Goal: Task Accomplishment & Management: Complete application form

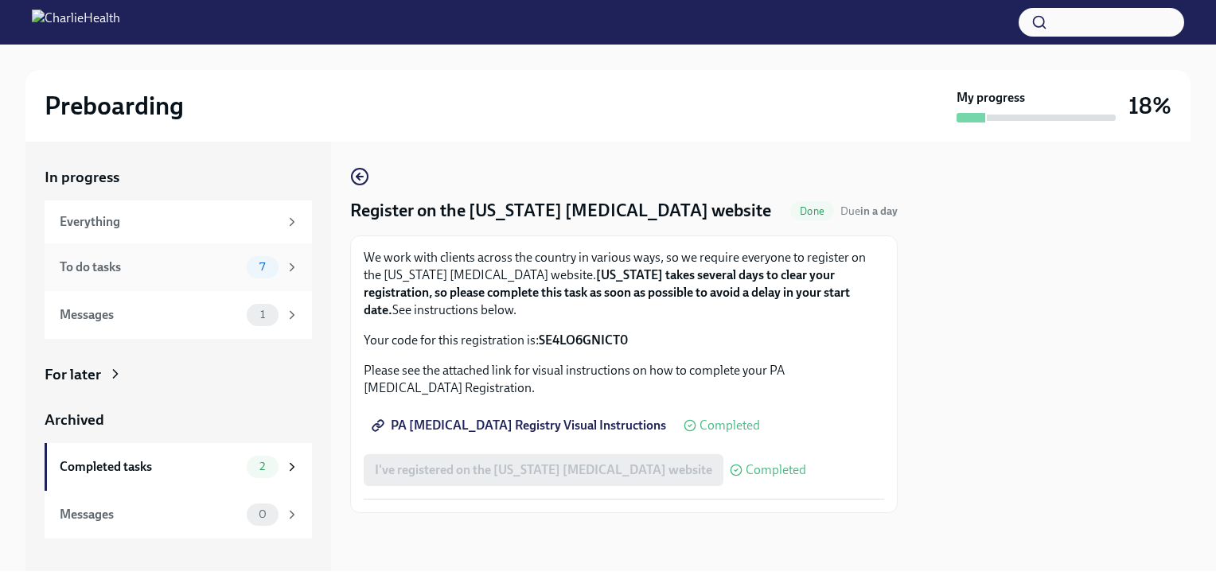
click at [114, 266] on div "To do tasks" at bounding box center [150, 268] width 181 height 18
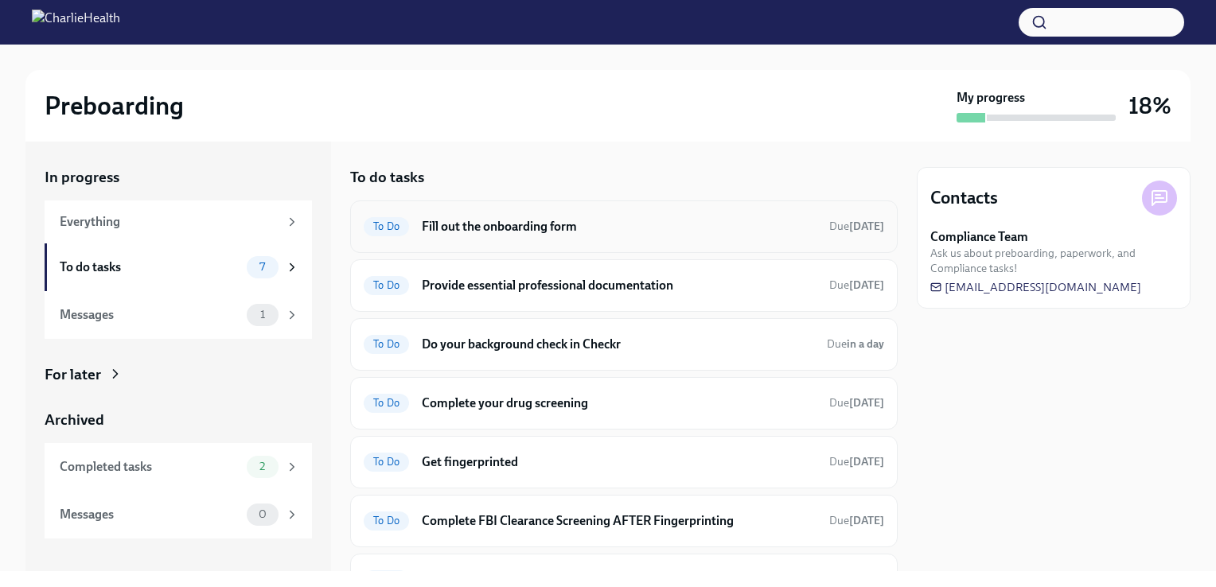
click at [505, 224] on h6 "Fill out the onboarding form" at bounding box center [619, 227] width 395 height 18
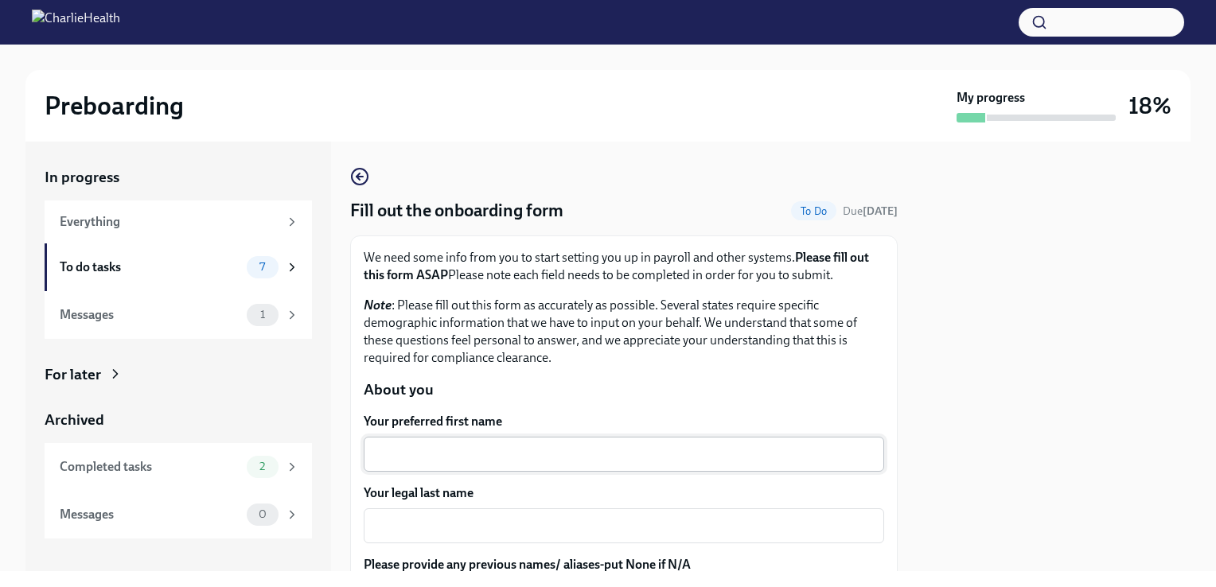
click at [621, 447] on textarea "Your preferred first name" at bounding box center [623, 454] width 501 height 19
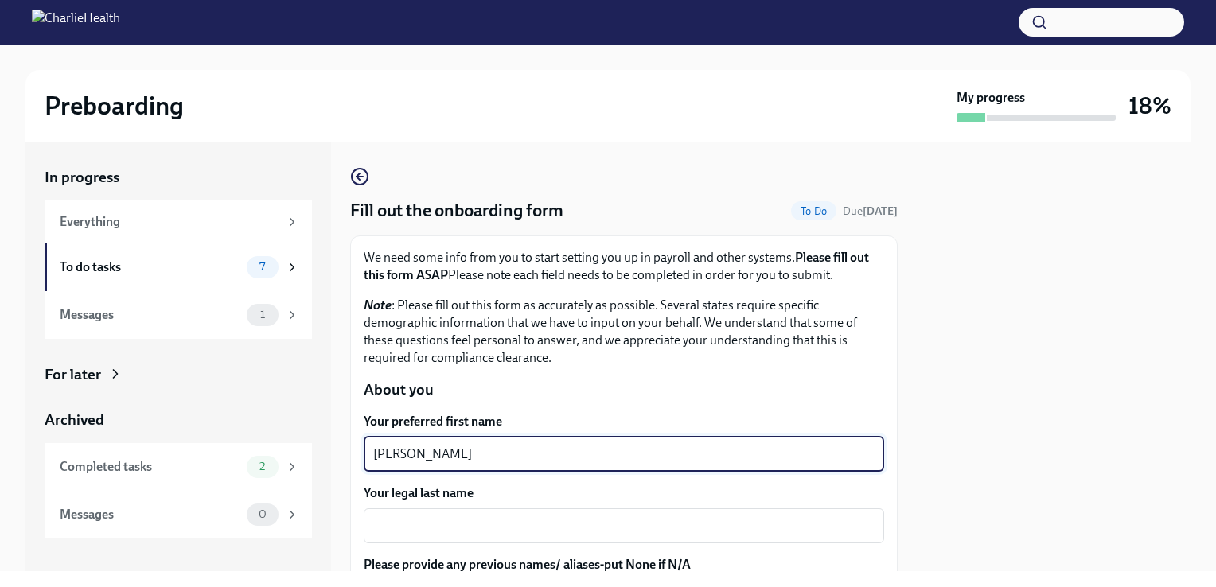
type textarea "[PERSON_NAME]"
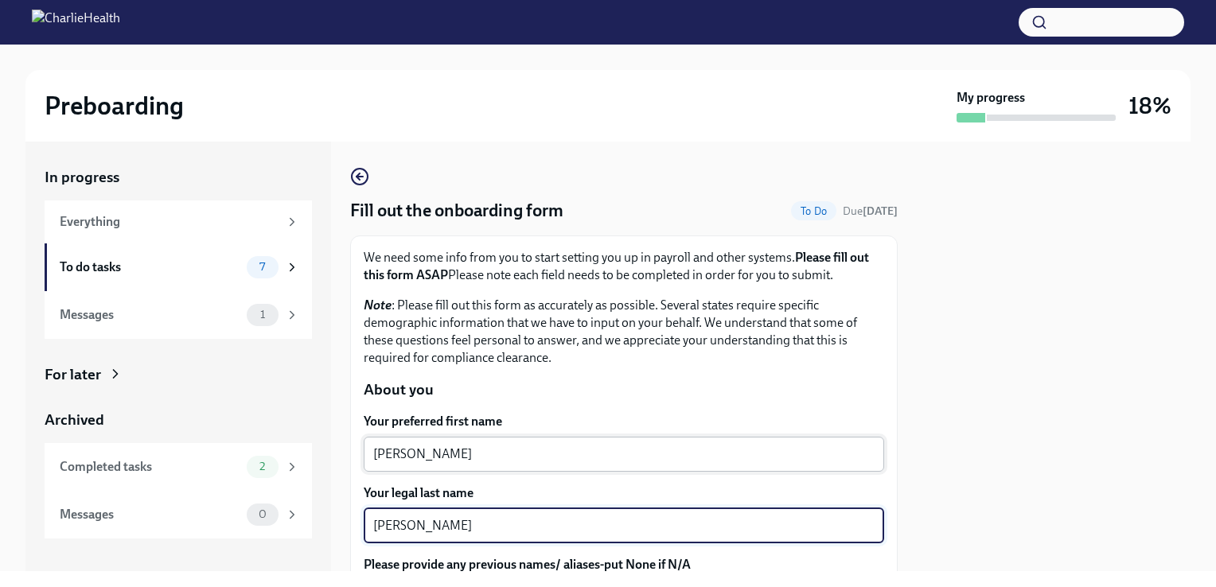
type textarea "[PERSON_NAME]"
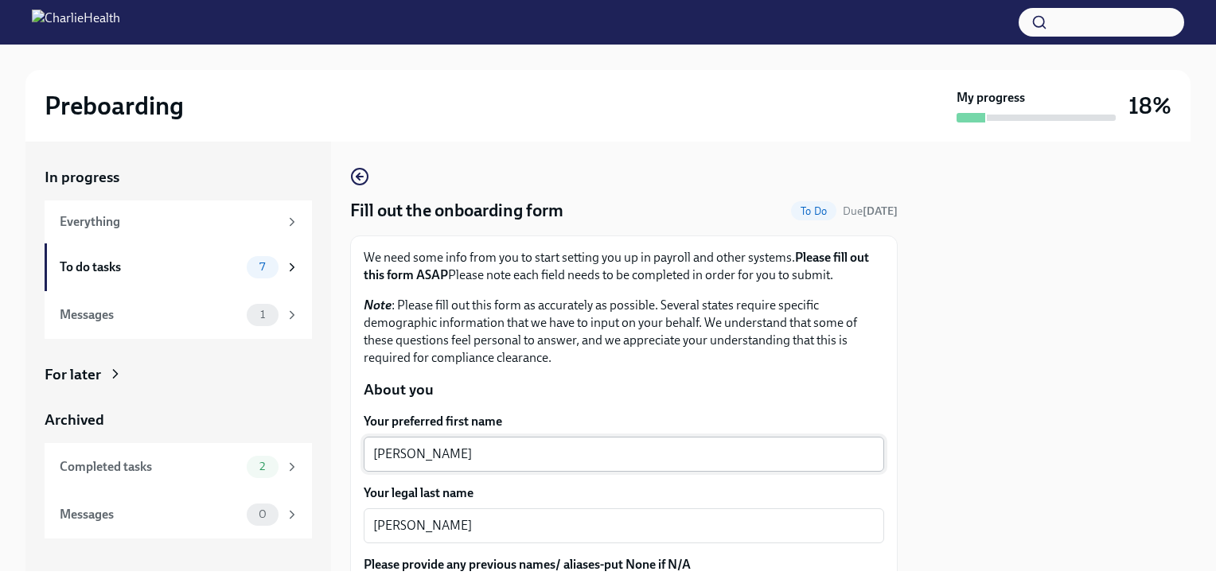
scroll to position [240, 0]
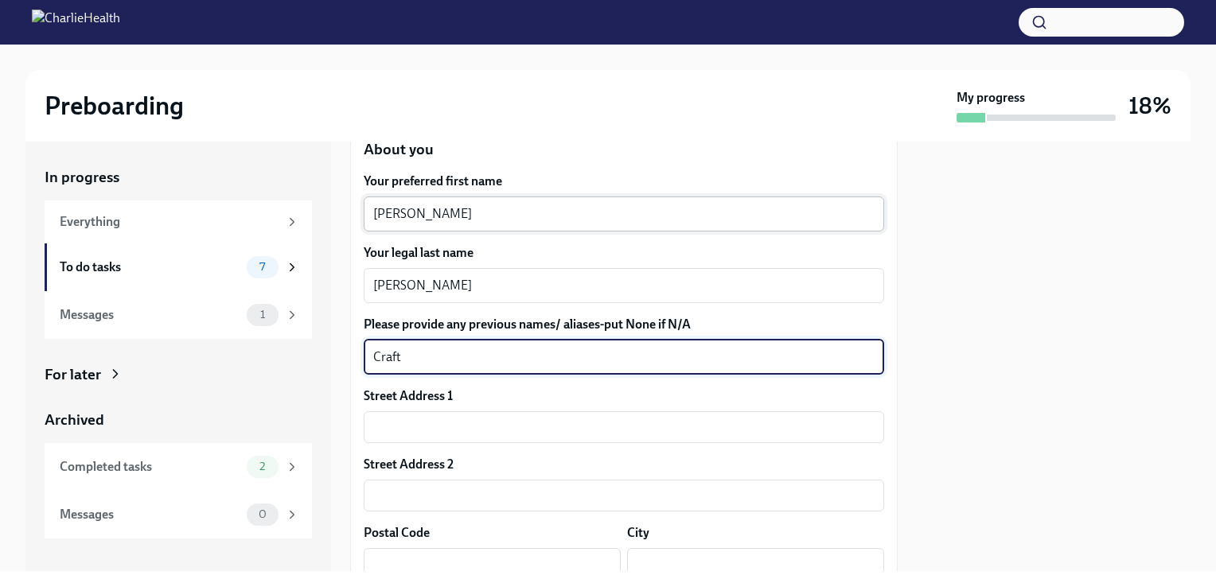
type textarea "Craft"
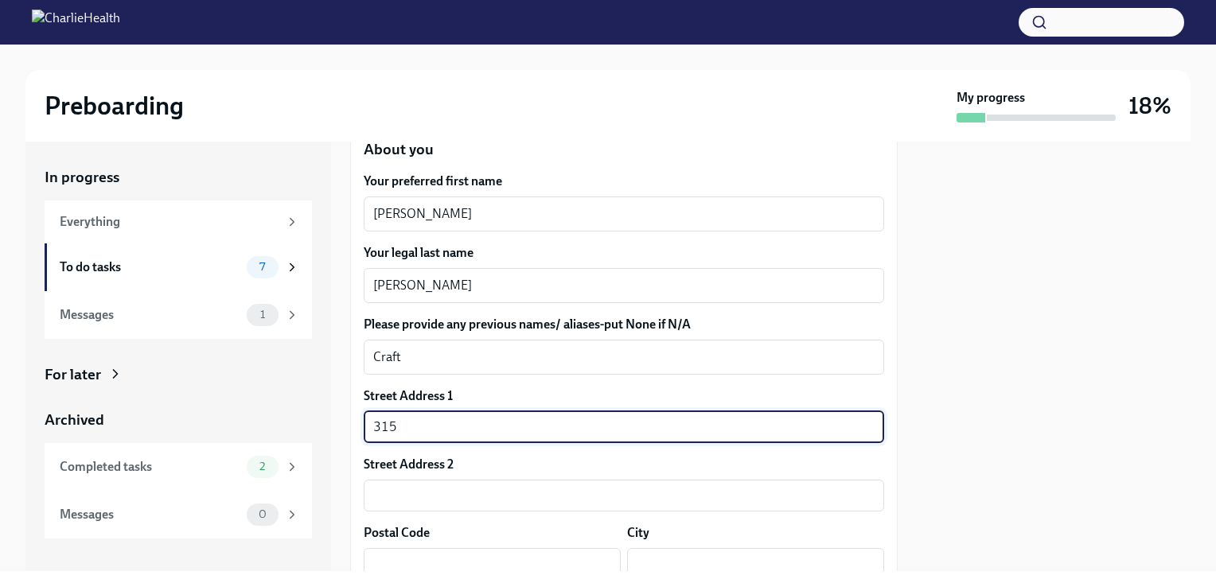
type input "[STREET_ADDRESS]"
type input "47006"
type input "[GEOGRAPHIC_DATA]"
type input "IN"
type input "US"
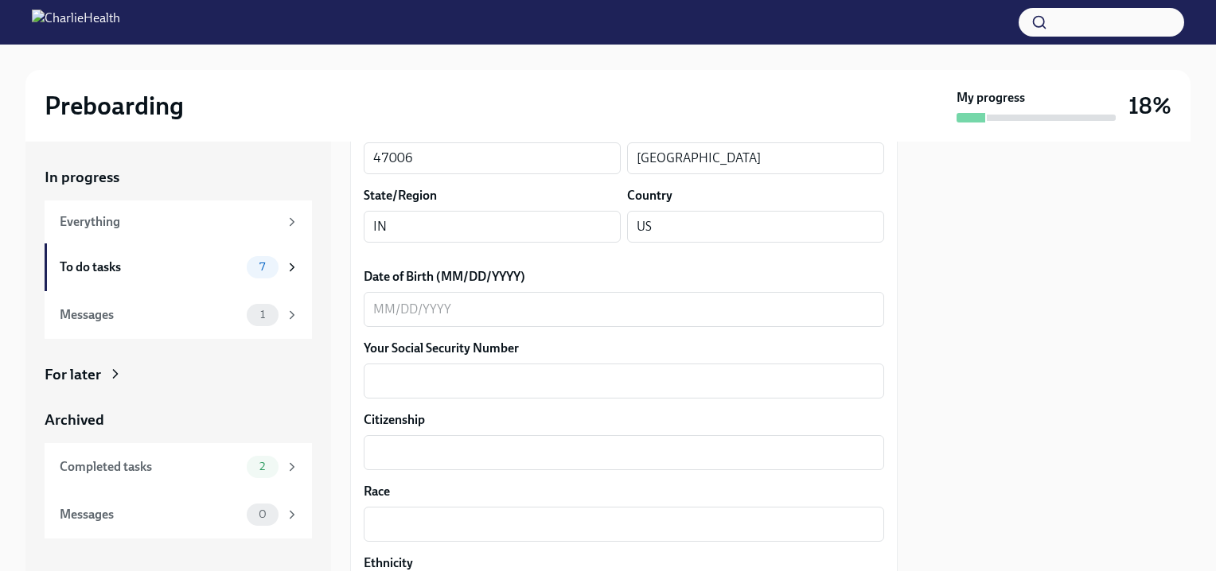
scroll to position [665, 0]
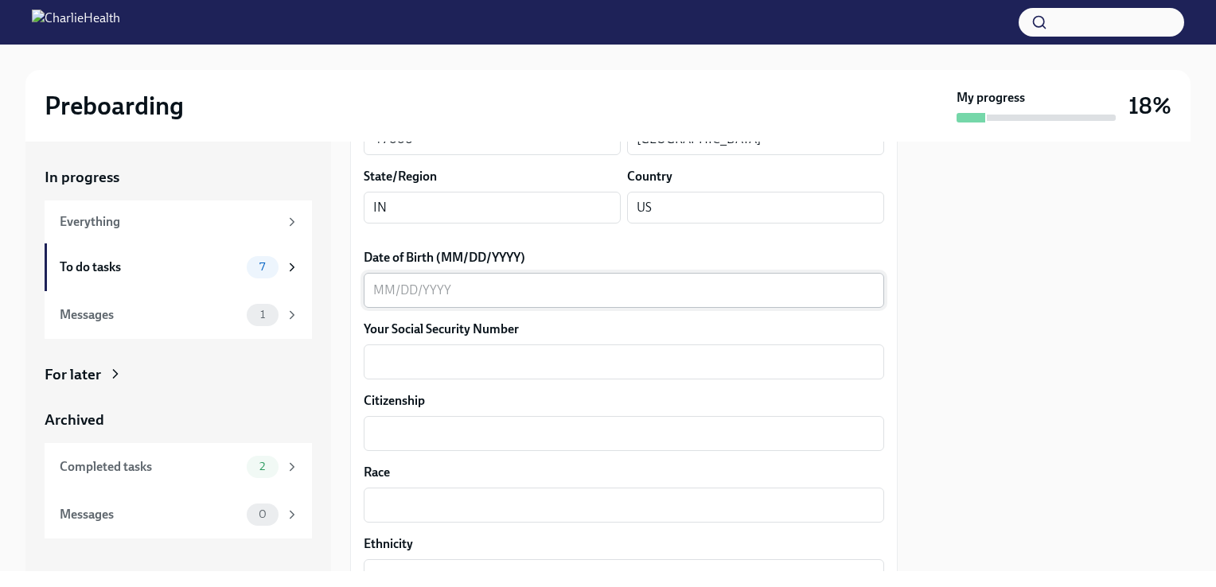
click at [376, 288] on textarea "Date of Birth (MM/DD/YYYY)" at bounding box center [623, 290] width 501 height 19
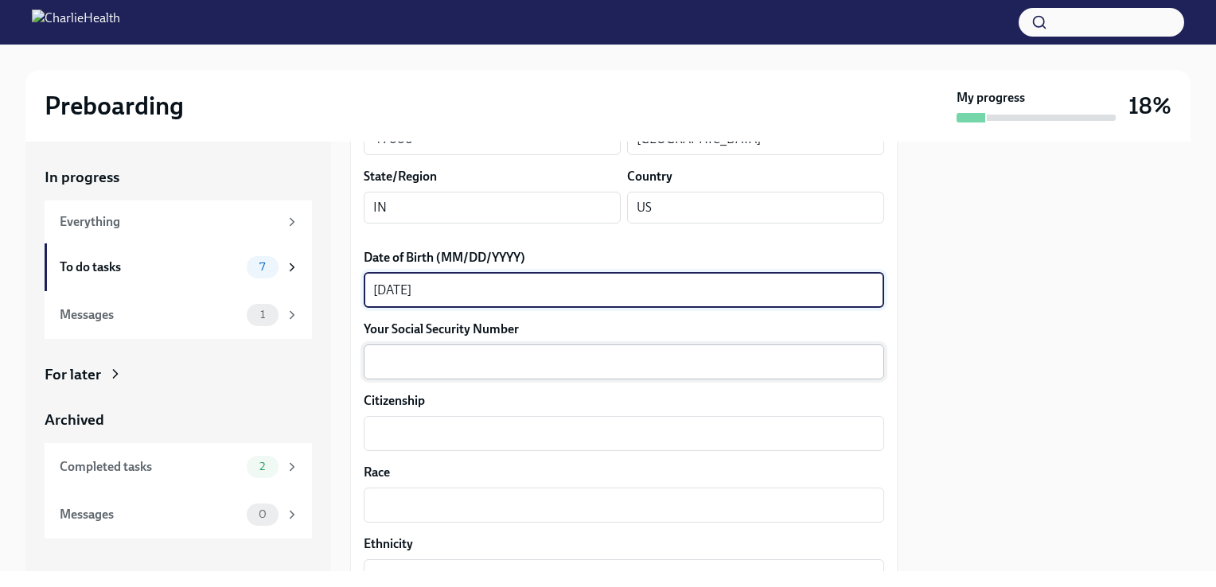
type textarea "[DATE]"
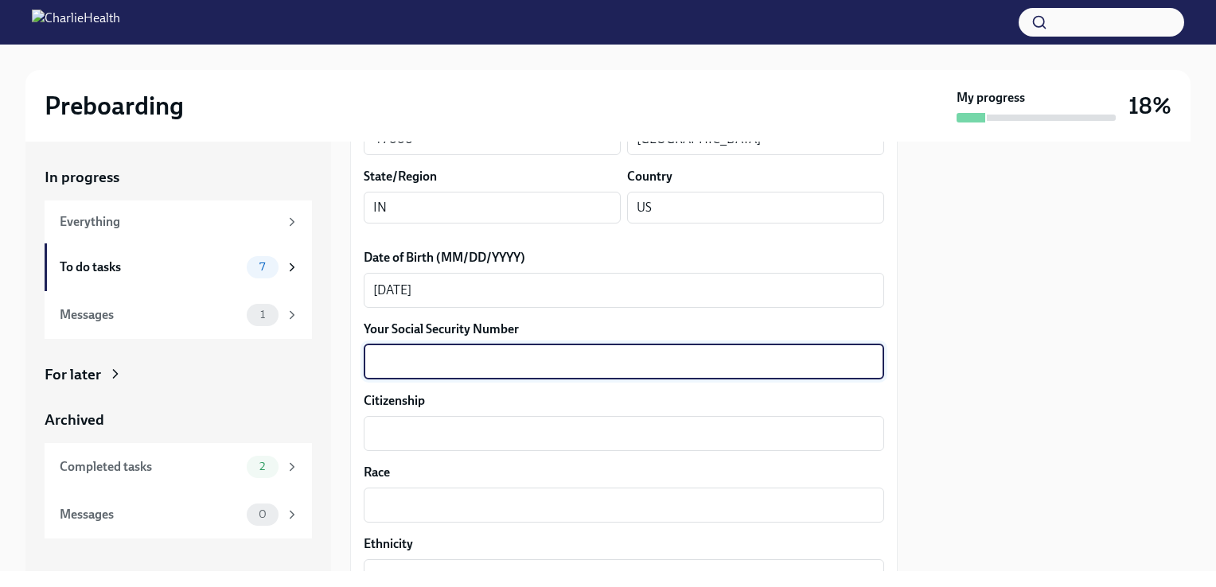
click at [416, 361] on textarea "Your Social Security Number" at bounding box center [623, 361] width 501 height 19
type textarea "315086100"
click at [412, 438] on textarea "Citizenship" at bounding box center [623, 433] width 501 height 19
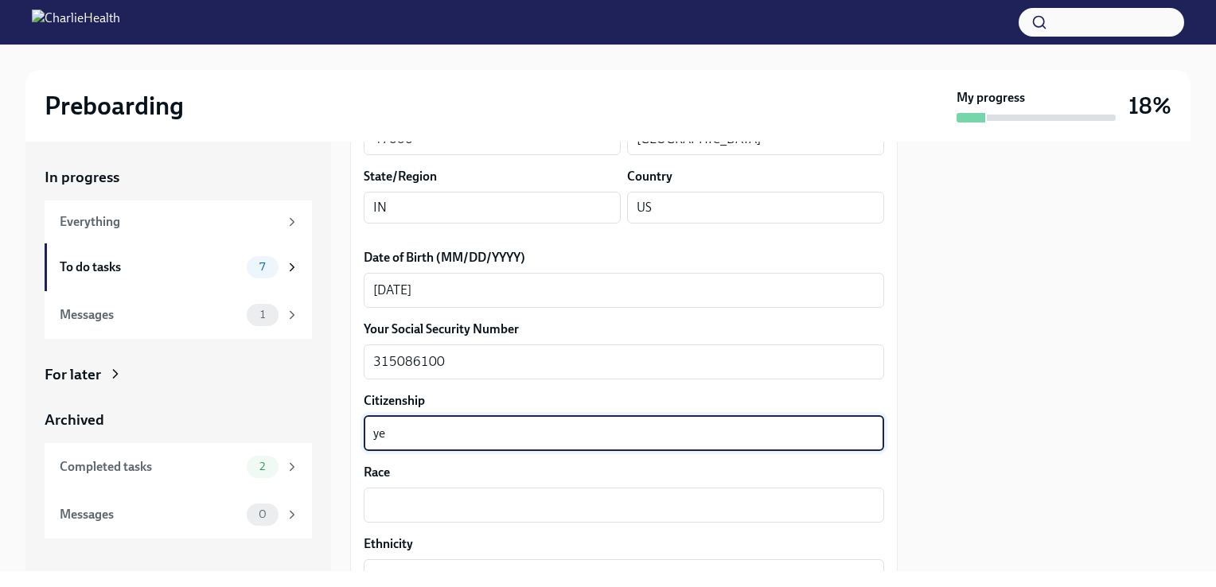
type textarea "y"
type textarea "US"
click at [447, 508] on textarea "Race" at bounding box center [623, 505] width 501 height 19
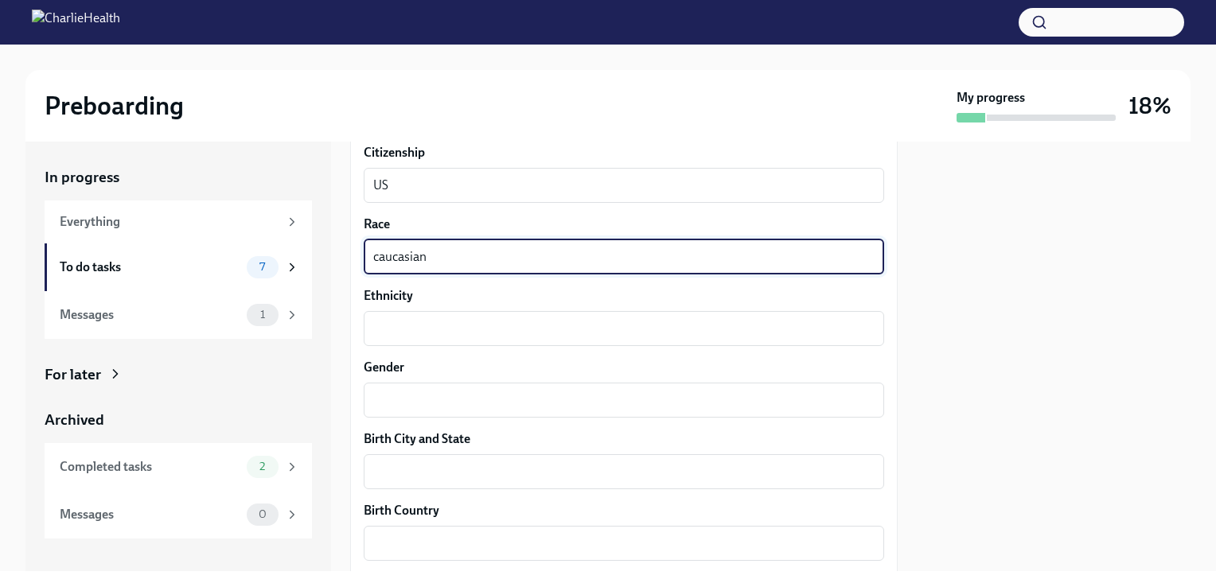
scroll to position [920, 0]
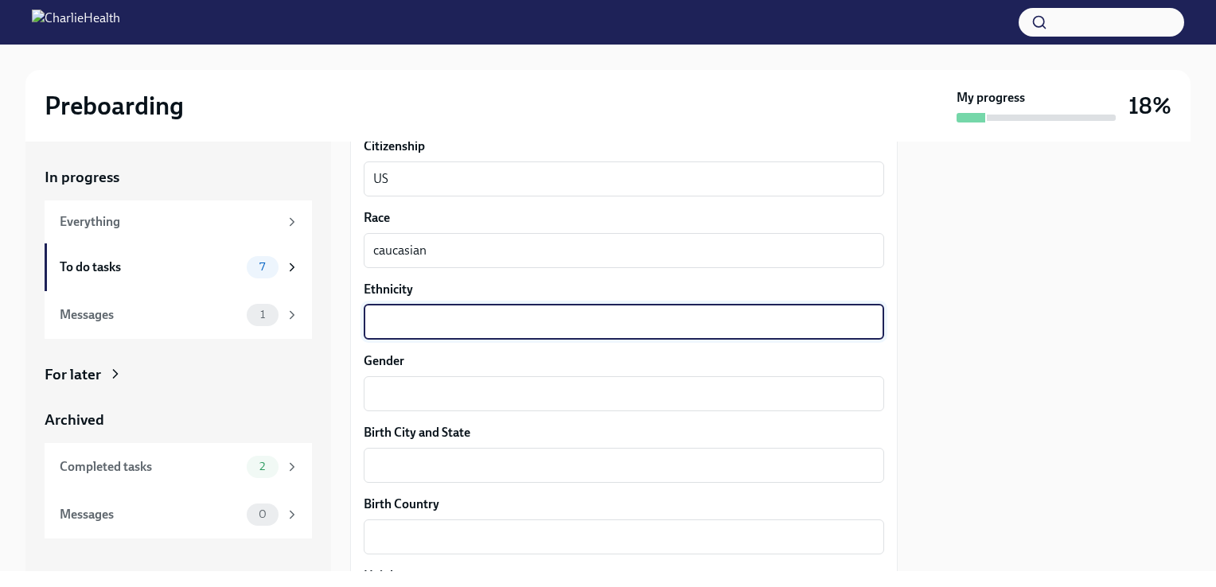
click at [792, 313] on textarea "Ethnicity" at bounding box center [623, 322] width 501 height 19
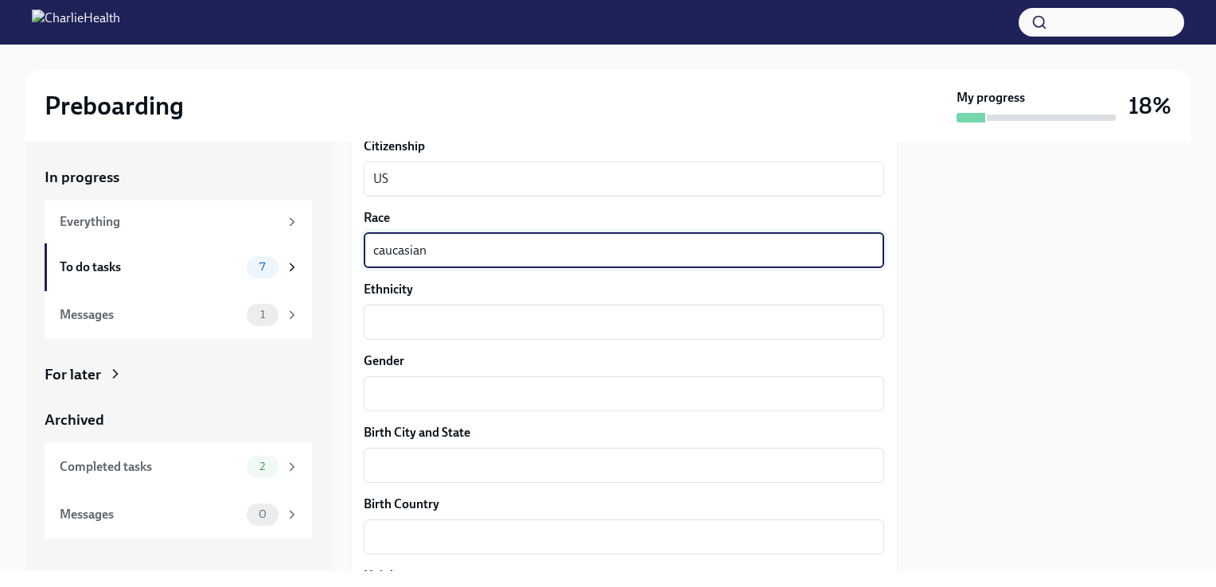
drag, startPoint x: 652, startPoint y: 256, endPoint x: 317, endPoint y: 250, distance: 335.8
click at [317, 250] on div "In progress Everything To do tasks 7 Messages 1 For later Archived Completed ta…" at bounding box center [607, 357] width 1165 height 430
type textarea "white"
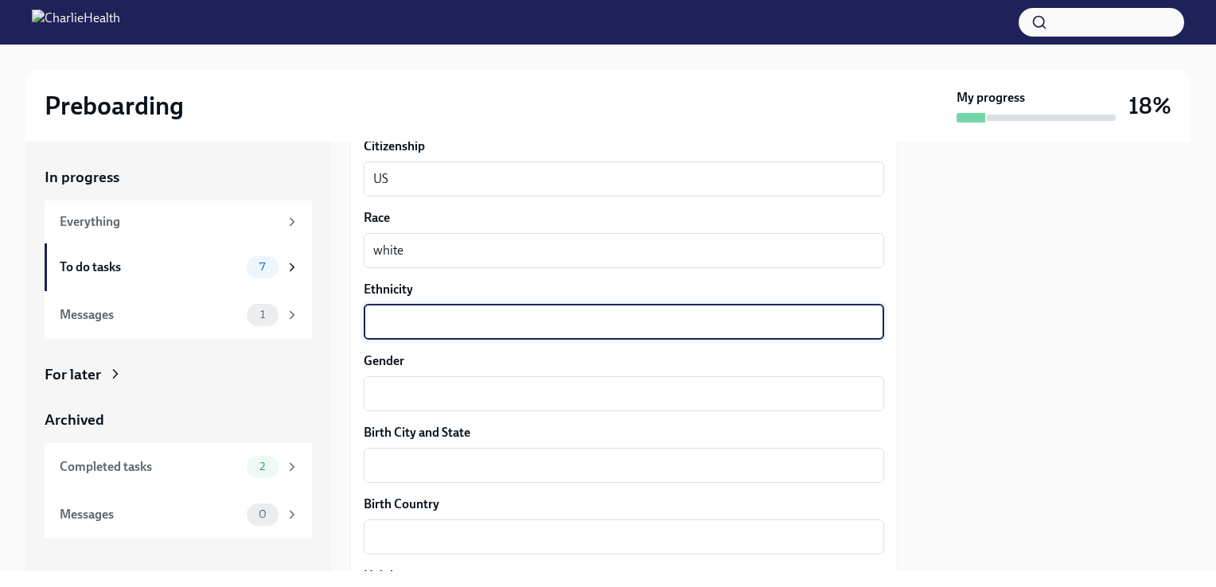
click at [396, 324] on textarea "Ethnicity" at bounding box center [623, 322] width 501 height 19
type textarea "caucasian"
click at [414, 396] on textarea "Gender" at bounding box center [623, 393] width 501 height 19
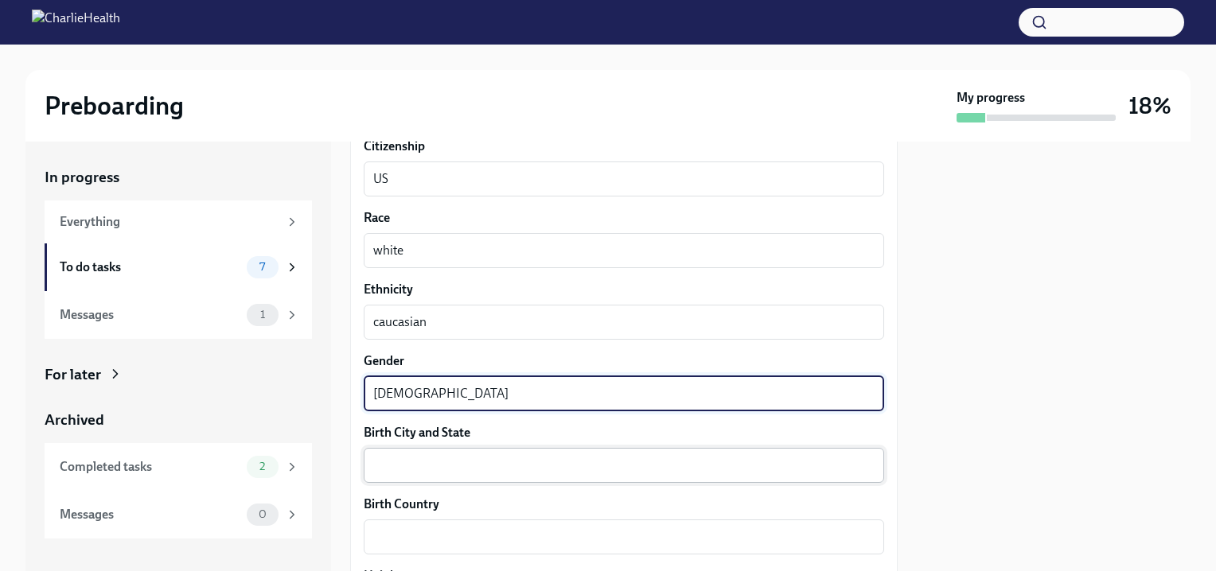
type textarea "[DEMOGRAPHIC_DATA]"
click at [417, 469] on textarea "Birth City and State" at bounding box center [623, 465] width 501 height 19
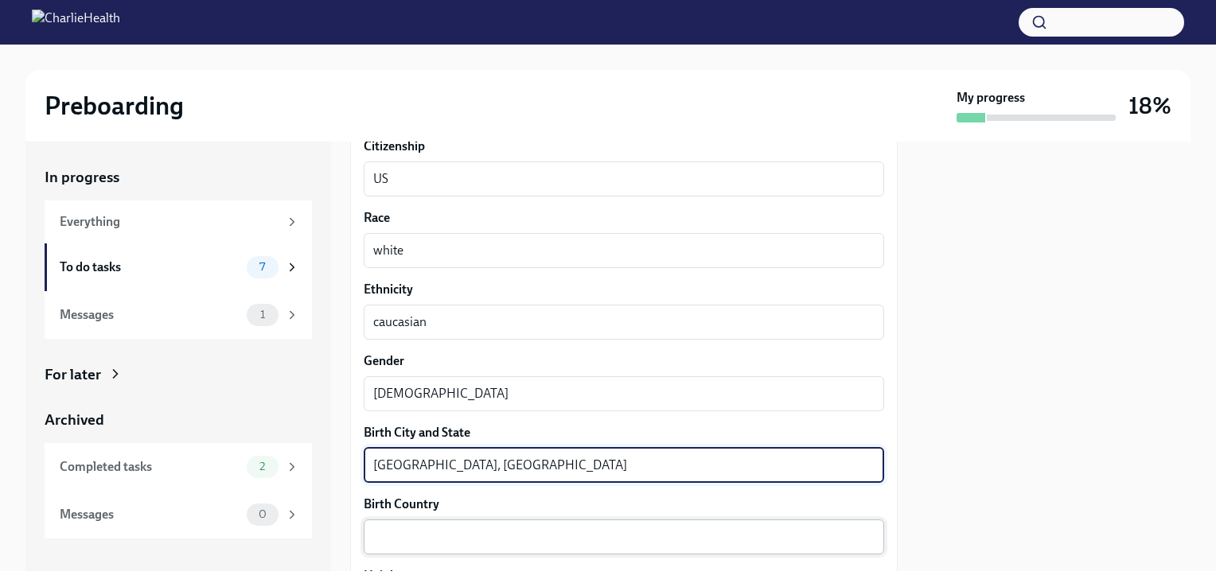
type textarea "[GEOGRAPHIC_DATA], [GEOGRAPHIC_DATA]"
click at [437, 537] on textarea "Birth Country" at bounding box center [623, 536] width 501 height 19
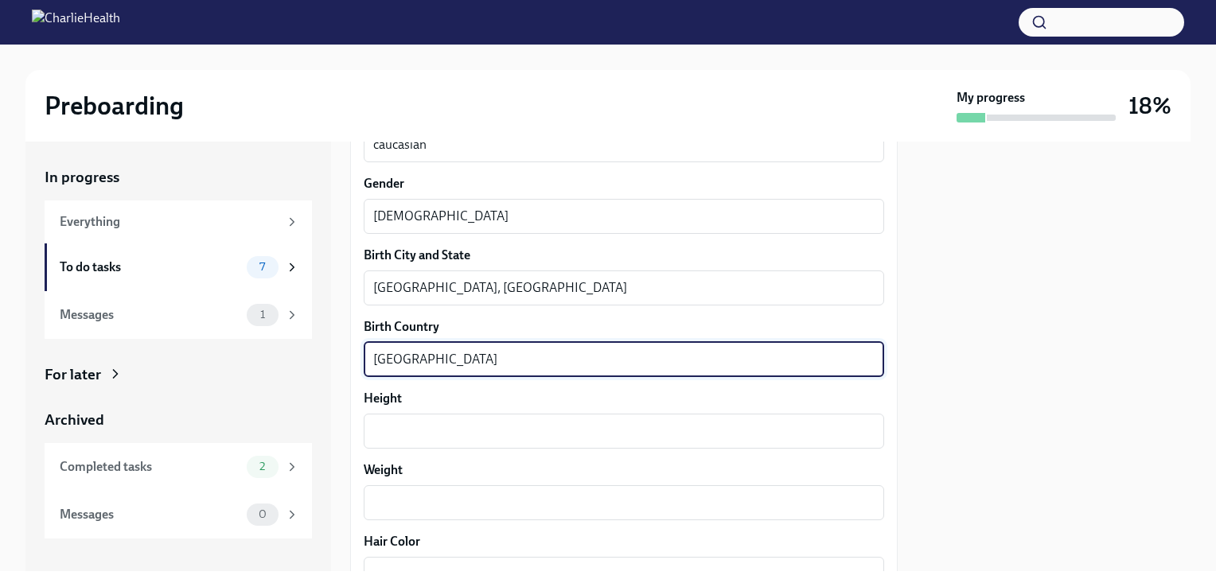
scroll to position [1147, 0]
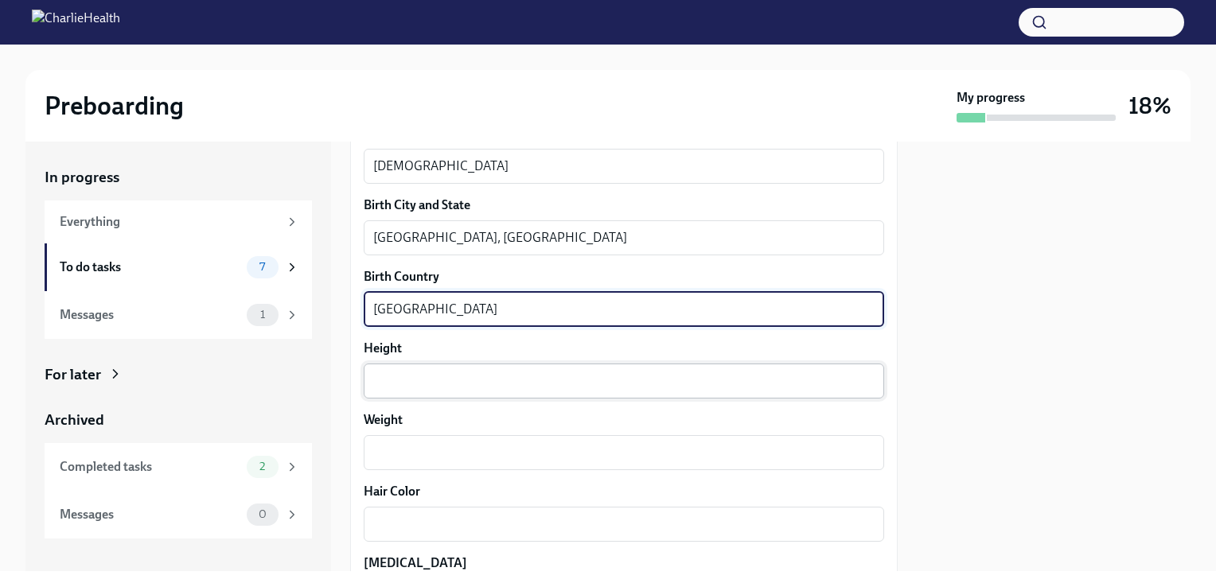
type textarea "[GEOGRAPHIC_DATA]"
click at [798, 395] on div "x ​" at bounding box center [624, 381] width 520 height 35
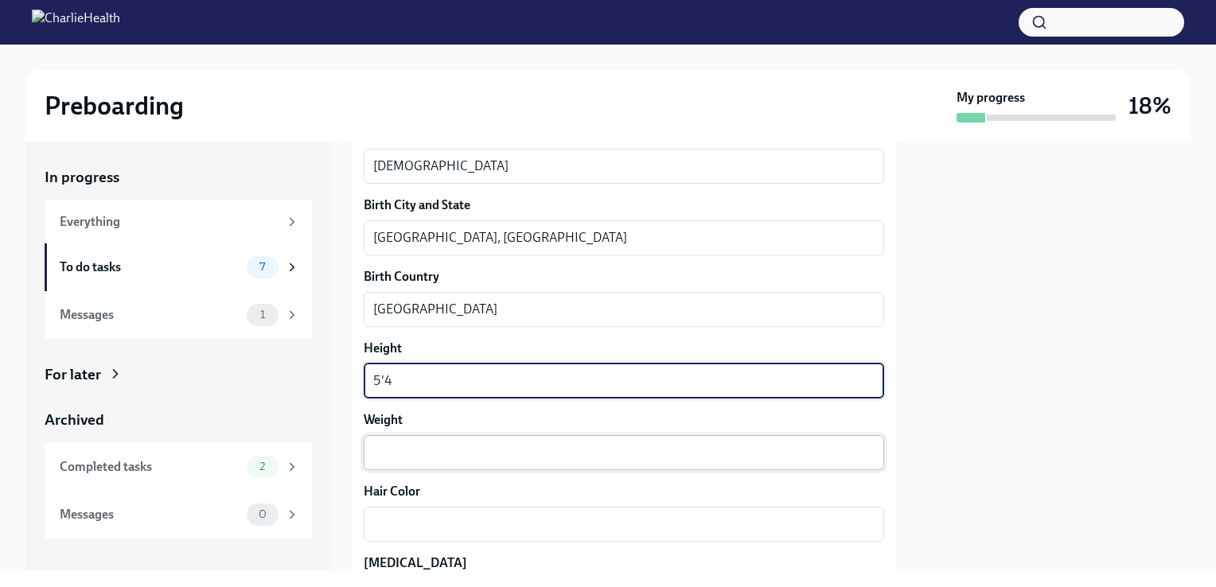
type textarea "5'4"
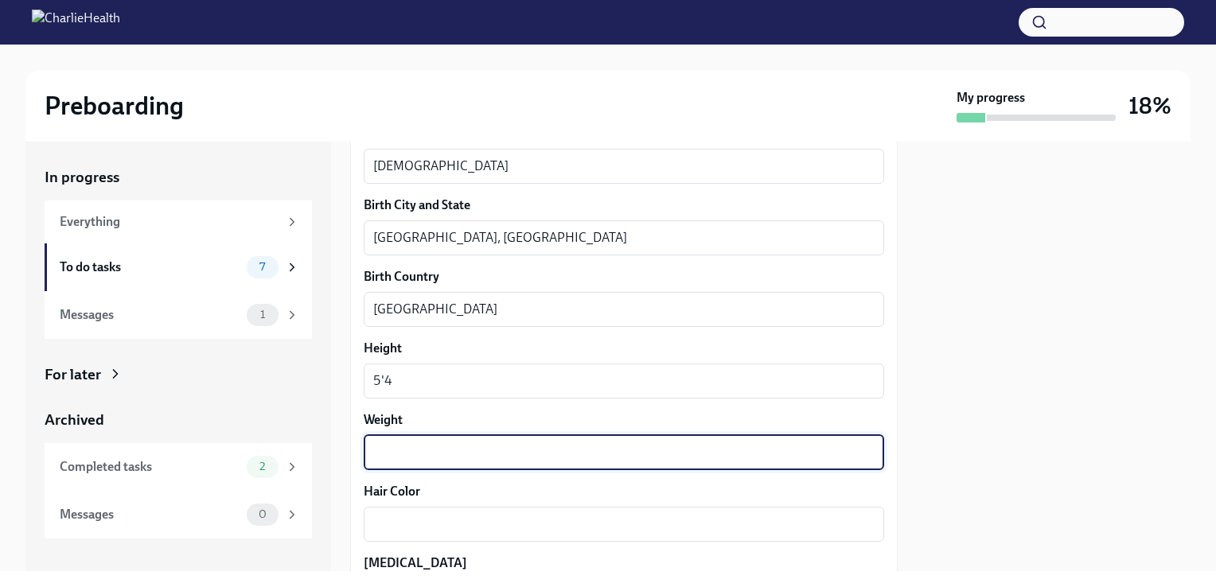
click at [711, 446] on textarea "Weight" at bounding box center [623, 452] width 501 height 19
type textarea "150"
click at [718, 519] on textarea "Hair Color" at bounding box center [623, 524] width 501 height 19
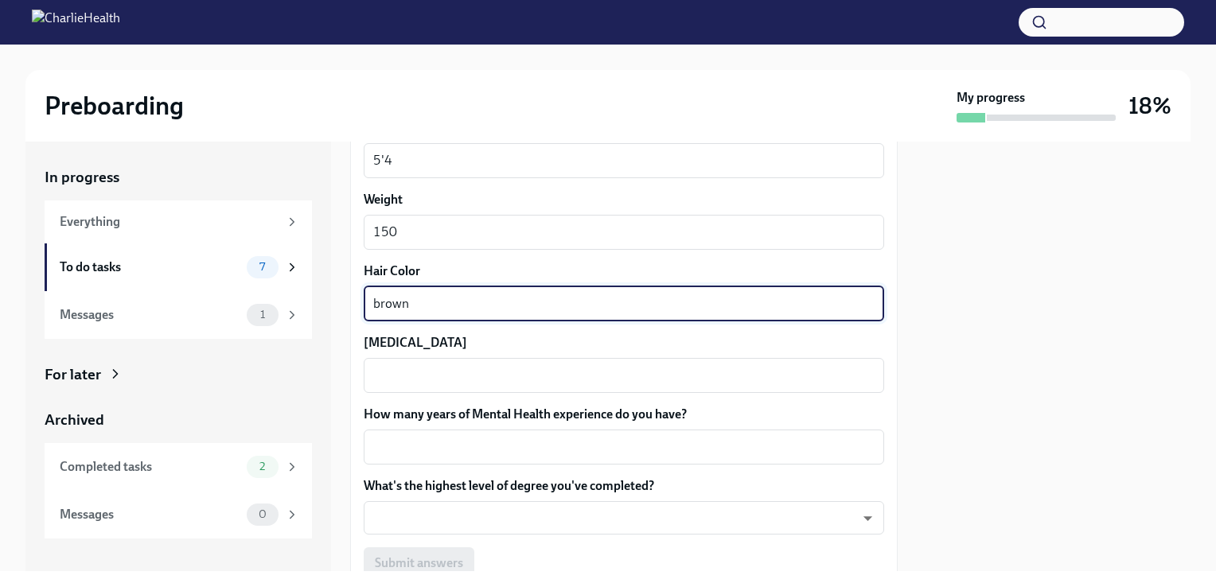
scroll to position [1387, 0]
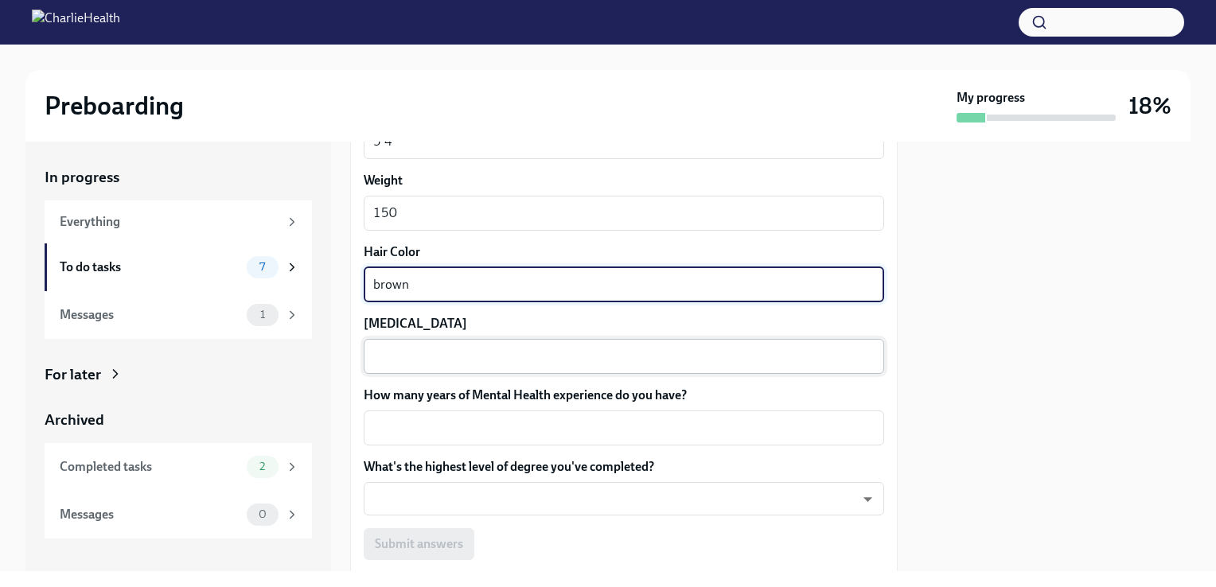
type textarea "brown"
click at [753, 356] on textarea "[MEDICAL_DATA]" at bounding box center [623, 356] width 501 height 19
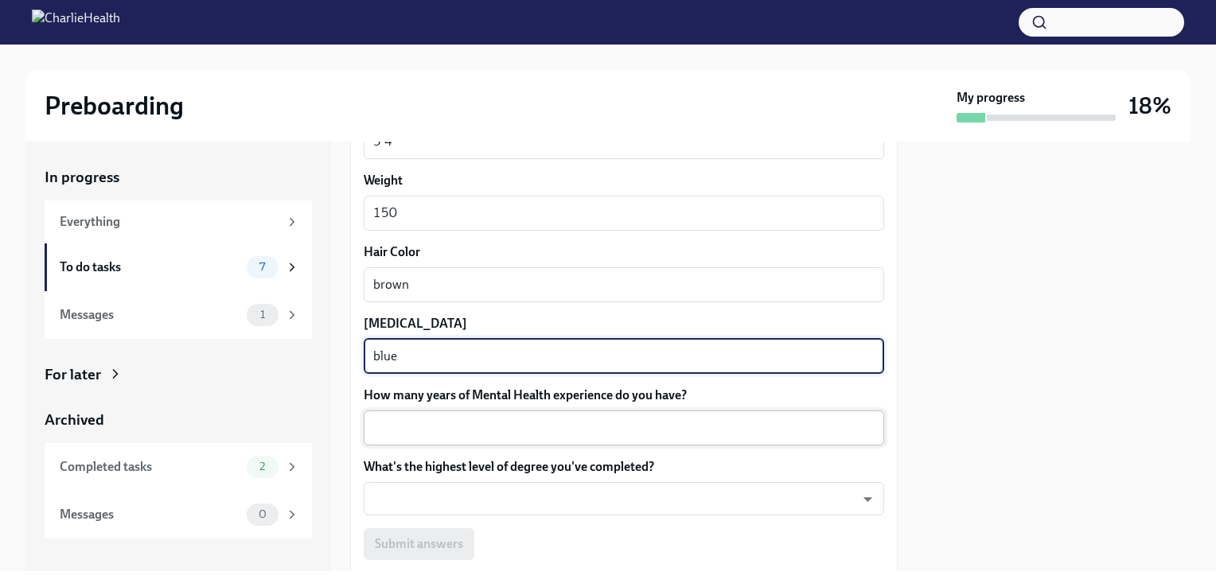
type textarea "blue"
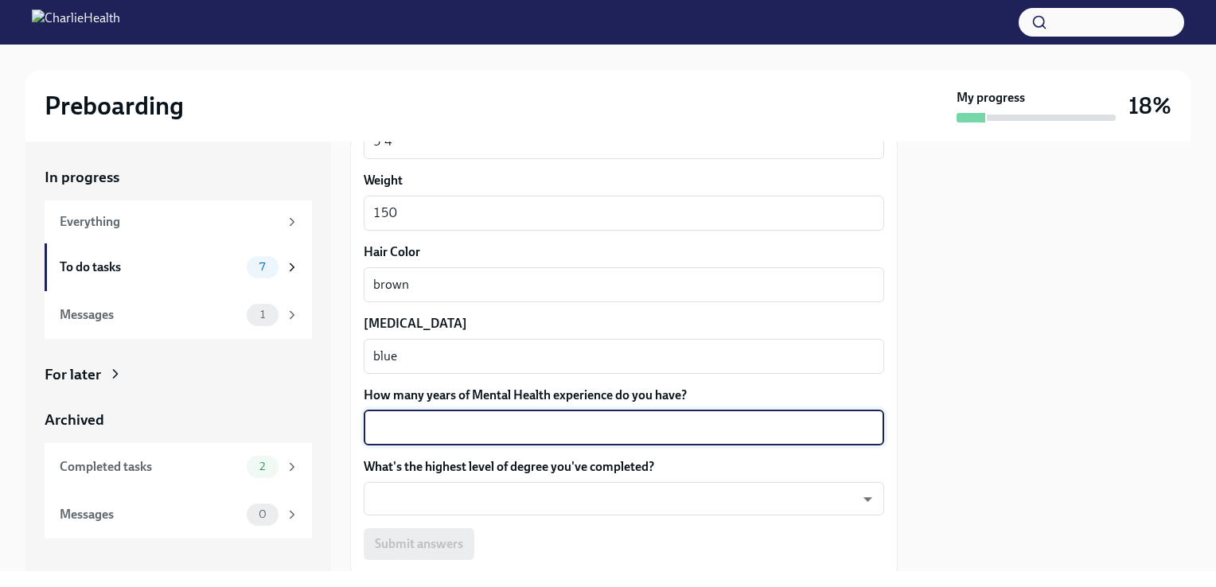
click at [709, 429] on textarea "How many years of Mental Health experience do you have?" at bounding box center [623, 427] width 501 height 19
type textarea "11"
click at [678, 506] on body "Preboarding My progress 18% In progress Everything To do tasks 7 Messages 1 For…" at bounding box center [608, 293] width 1216 height 587
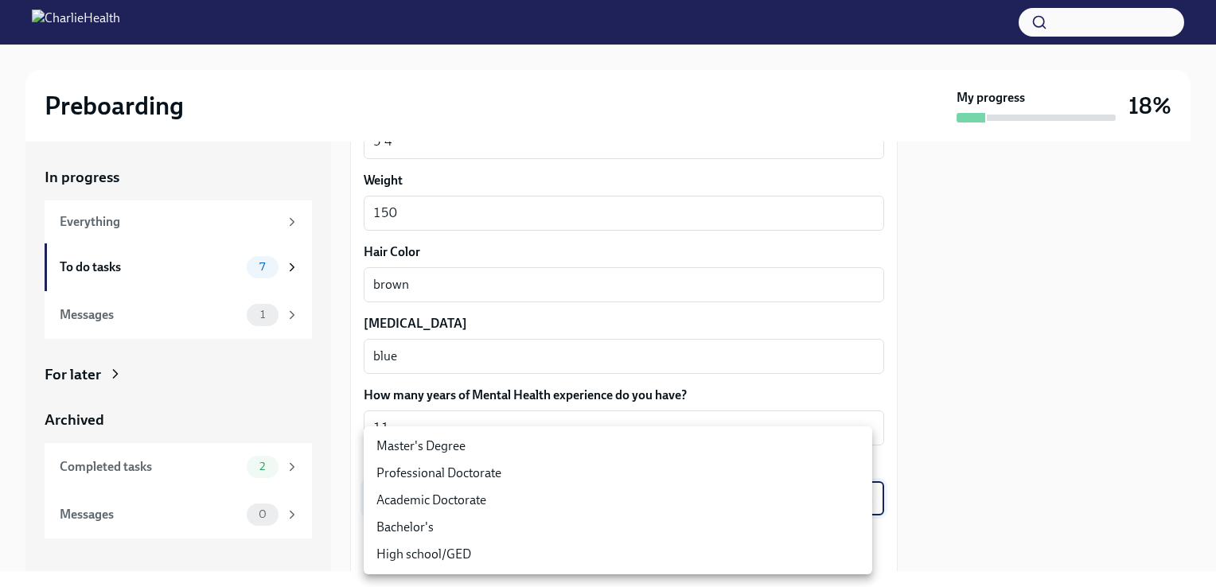
click at [637, 449] on li "Master's Degree" at bounding box center [618, 446] width 508 height 27
type input "2vBr-ghkD"
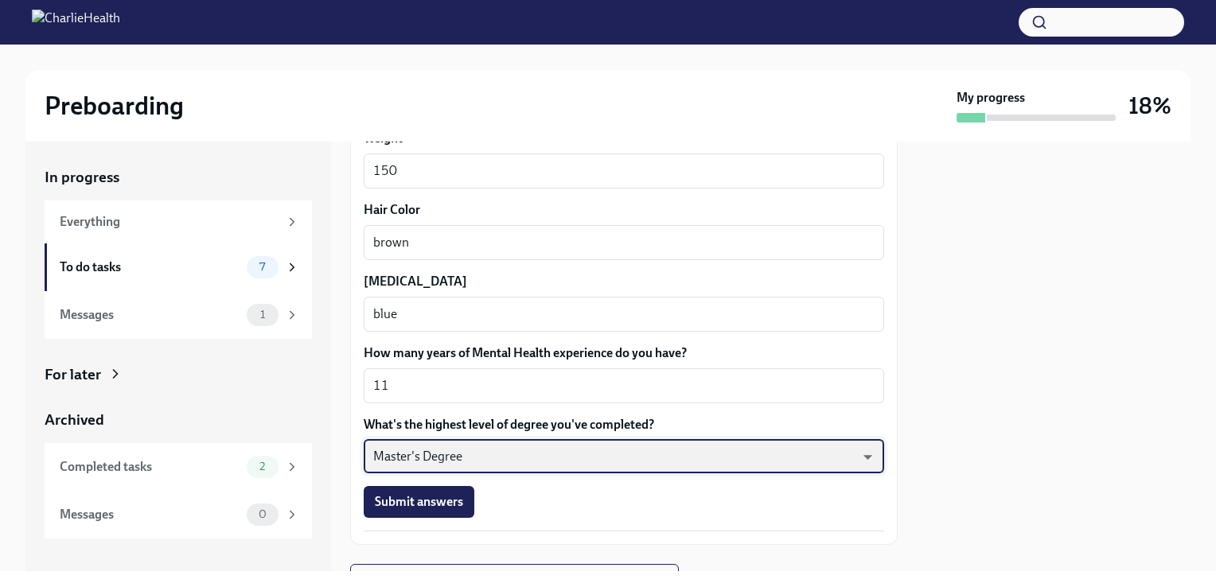
scroll to position [1503, 0]
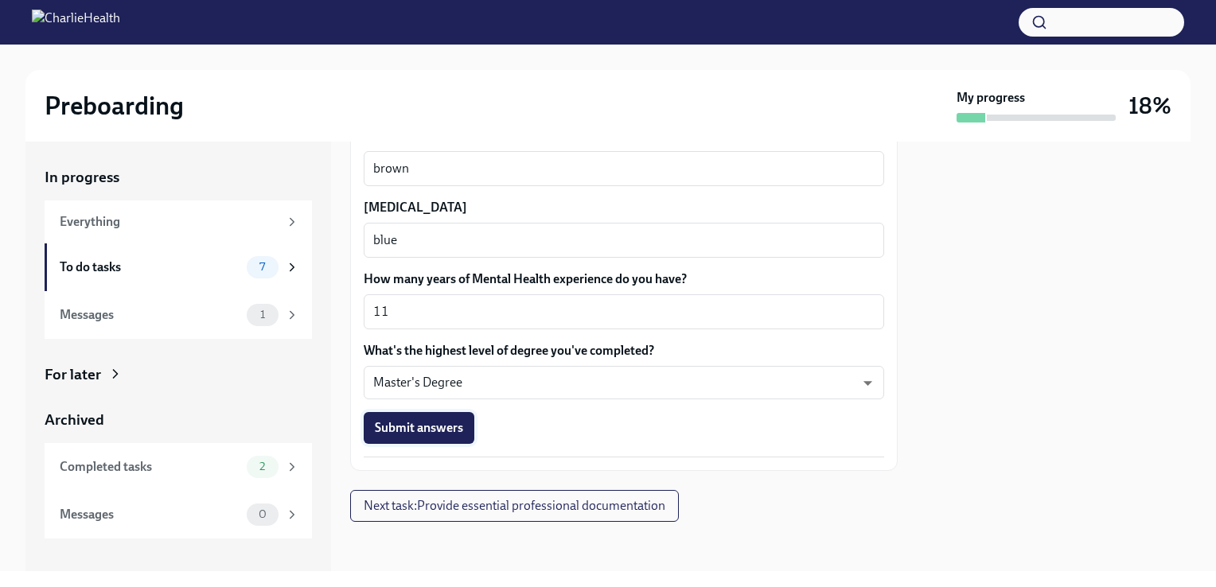
click at [460, 430] on span "Submit answers" at bounding box center [419, 428] width 88 height 16
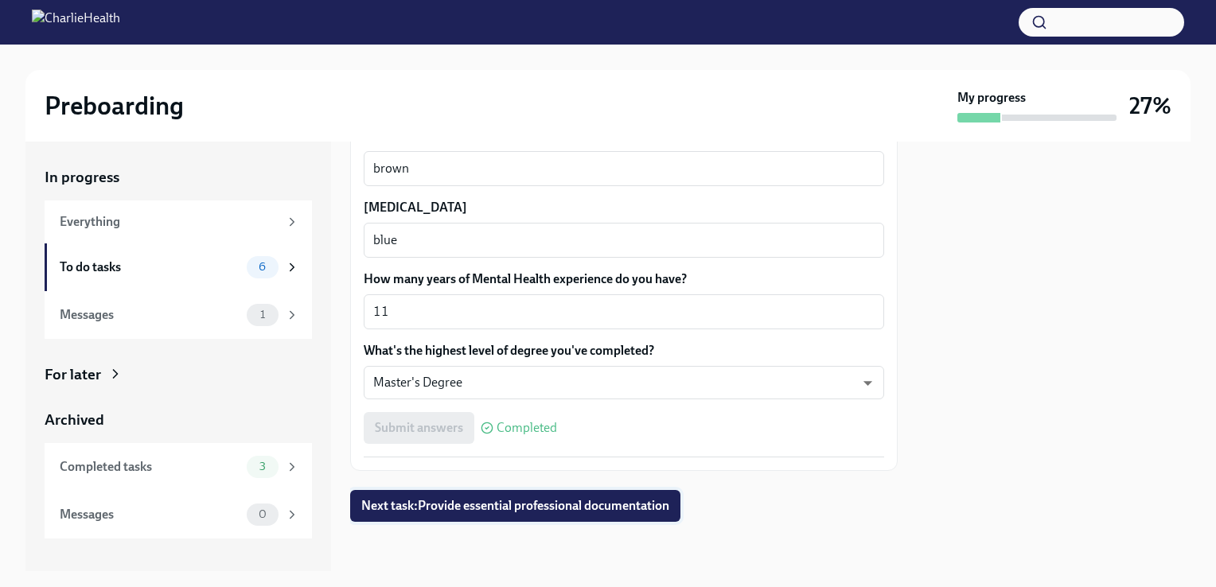
click at [459, 498] on span "Next task : Provide essential professional documentation" at bounding box center [515, 506] width 308 height 16
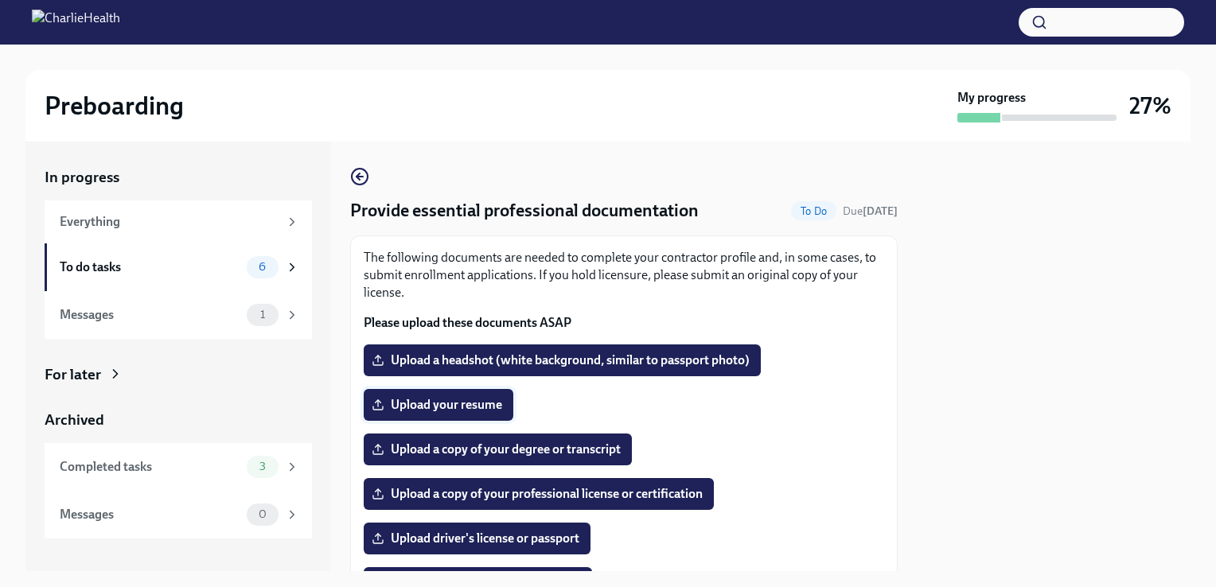
click at [460, 410] on span "Upload your resume" at bounding box center [438, 405] width 127 height 16
click at [0, 0] on input "Upload your resume" at bounding box center [0, 0] width 0 height 0
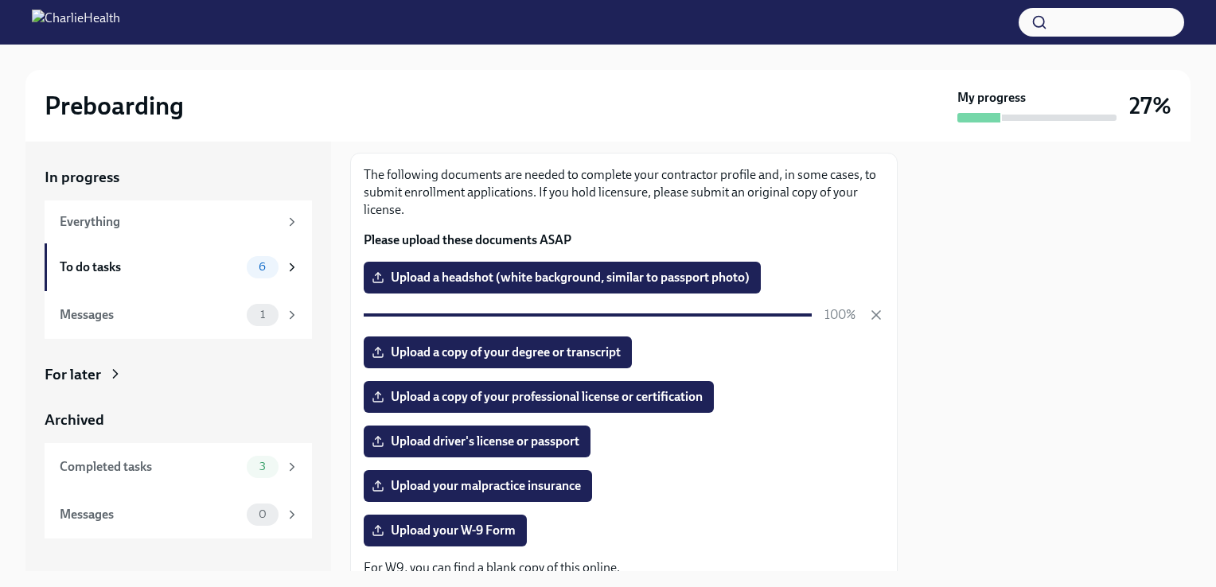
scroll to position [101, 0]
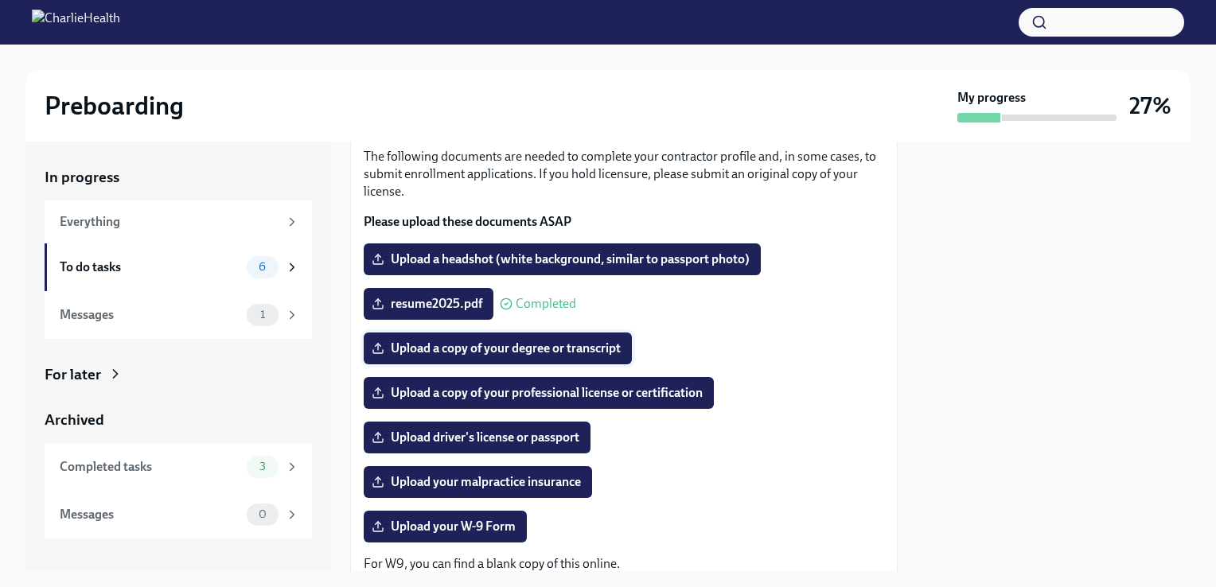
click at [590, 358] on label "Upload a copy of your degree or transcript" at bounding box center [498, 349] width 268 height 32
click at [0, 0] on input "Upload a copy of your degree or transcript" at bounding box center [0, 0] width 0 height 0
click at [554, 393] on span "Upload a copy of your professional license or certification" at bounding box center [539, 393] width 328 height 16
click at [0, 0] on input "Upload a copy of your professional license or certification" at bounding box center [0, 0] width 0 height 0
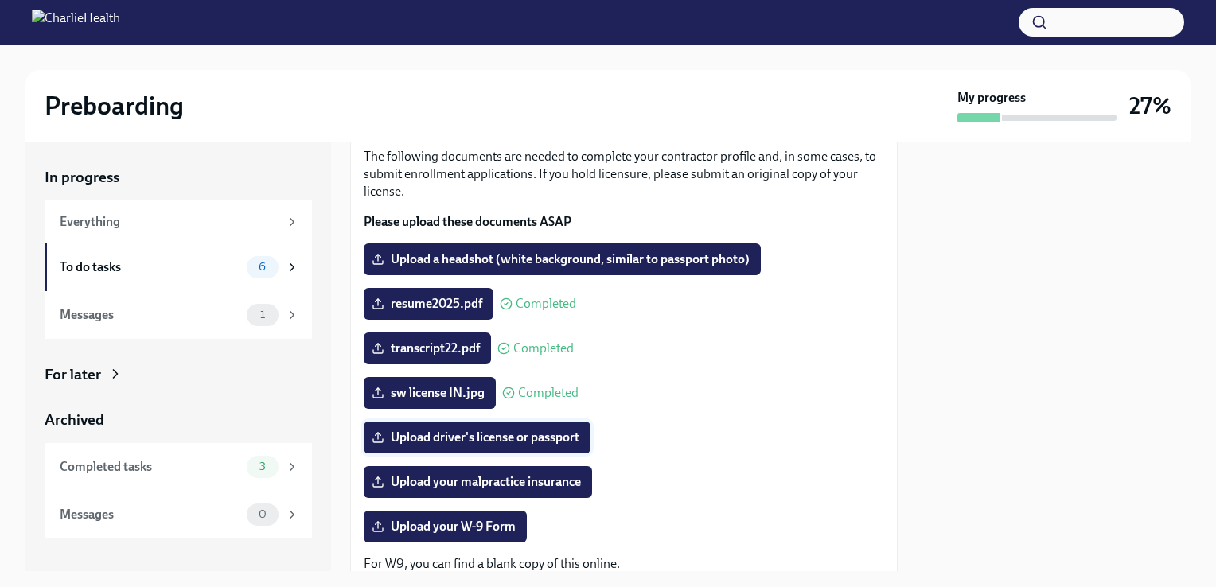
click at [414, 436] on span "Upload driver's license or passport" at bounding box center [477, 438] width 204 height 16
click at [0, 0] on input "Upload driver's license or passport" at bounding box center [0, 0] width 0 height 0
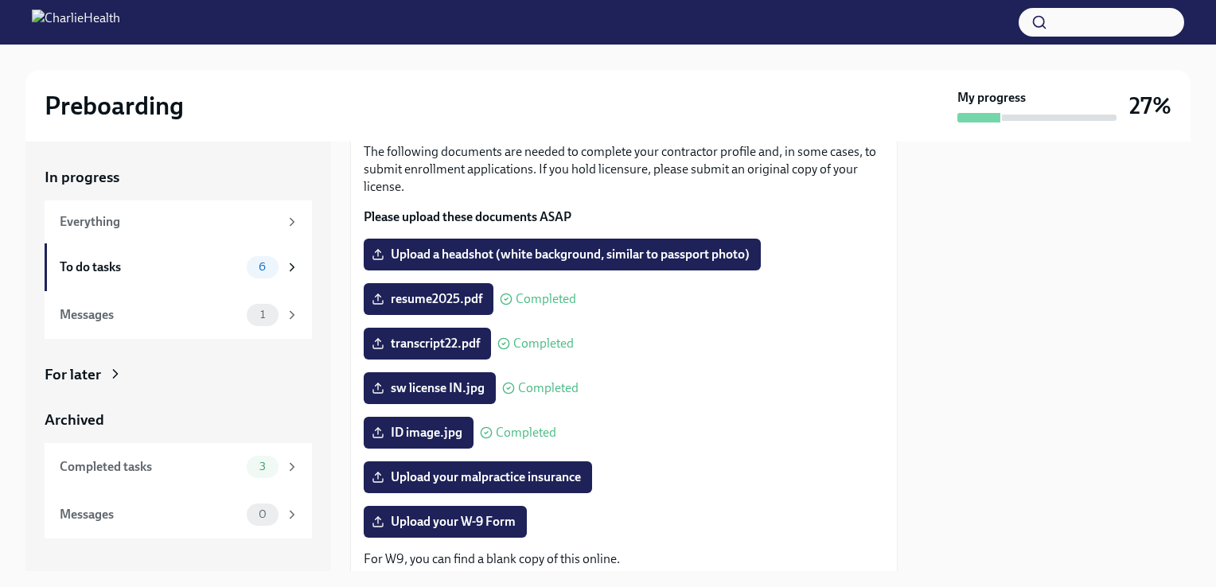
scroll to position [99, 0]
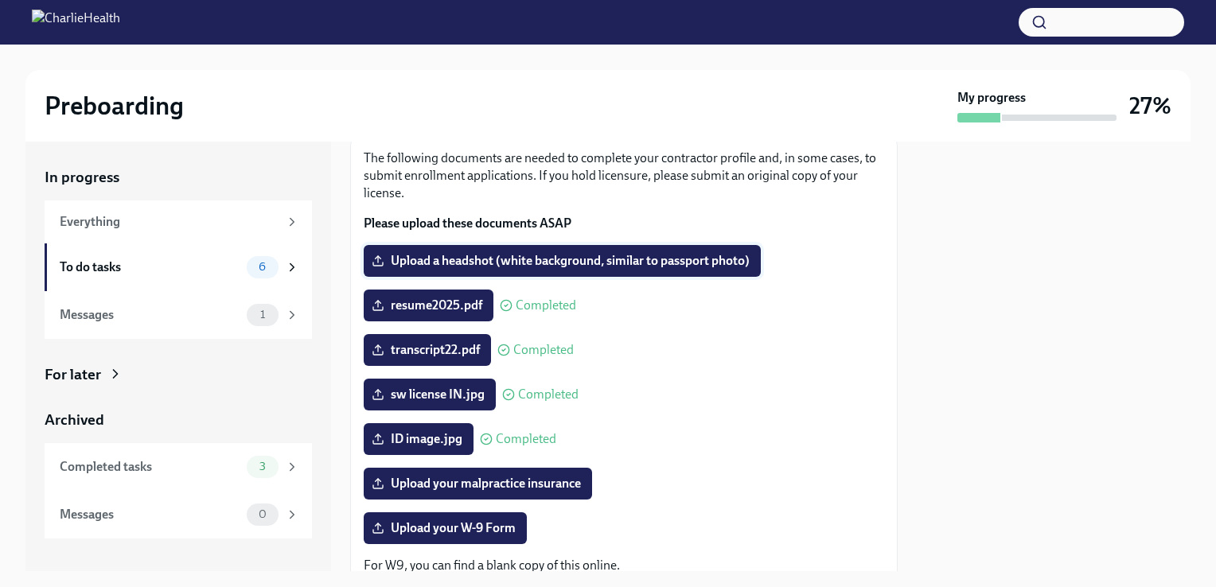
click at [735, 263] on span "Upload a headshot (white background, similar to passport photo)" at bounding box center [562, 261] width 375 height 16
click at [0, 0] on input "Upload a headshot (white background, similar to passport photo)" at bounding box center [0, 0] width 0 height 0
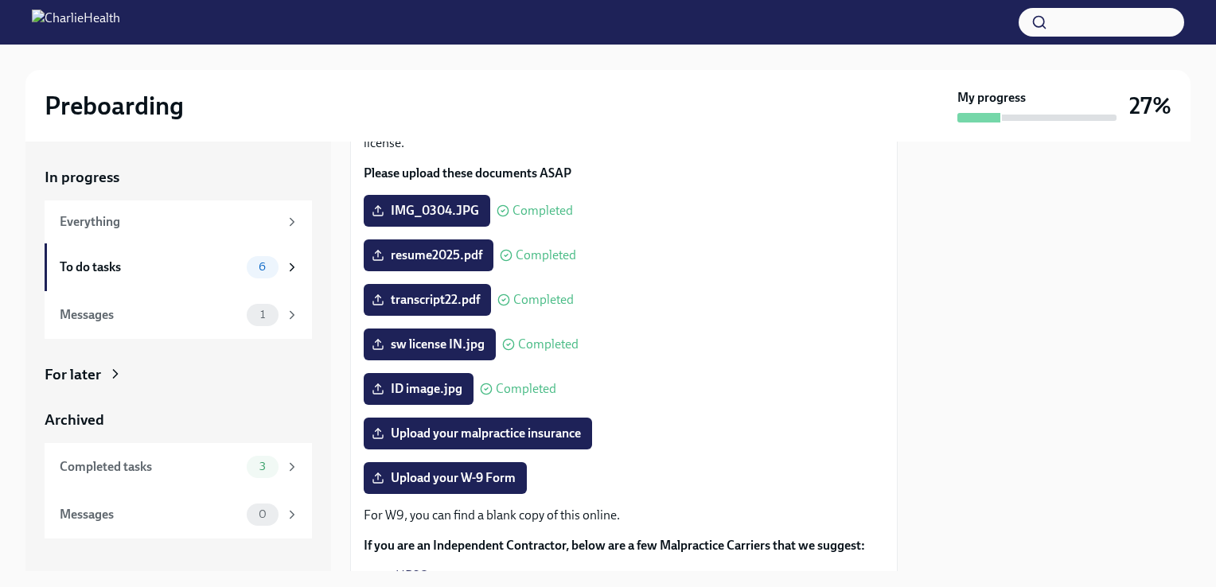
scroll to position [154, 0]
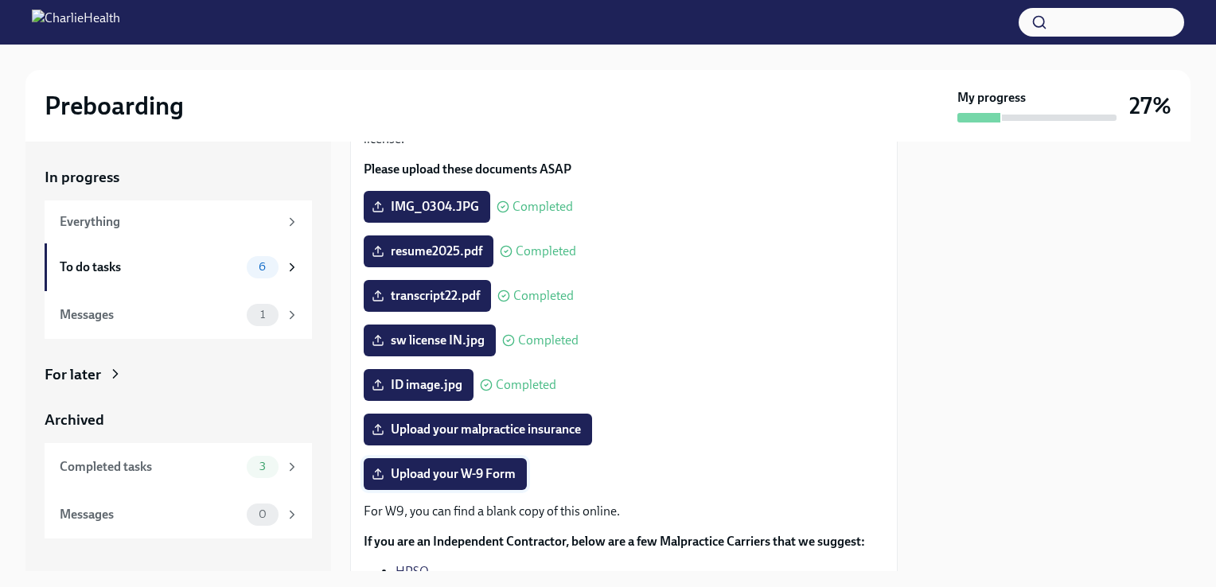
click at [503, 484] on label "Upload your W-9 Form" at bounding box center [445, 474] width 163 height 32
click at [0, 0] on input "Upload your W-9 Form" at bounding box center [0, 0] width 0 height 0
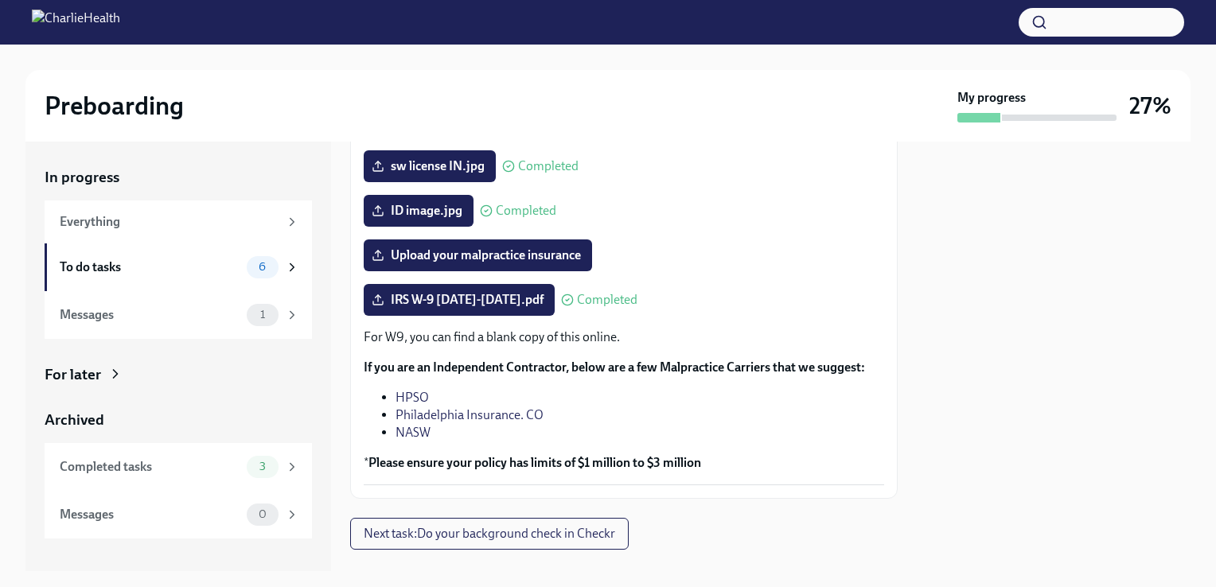
scroll to position [356, 0]
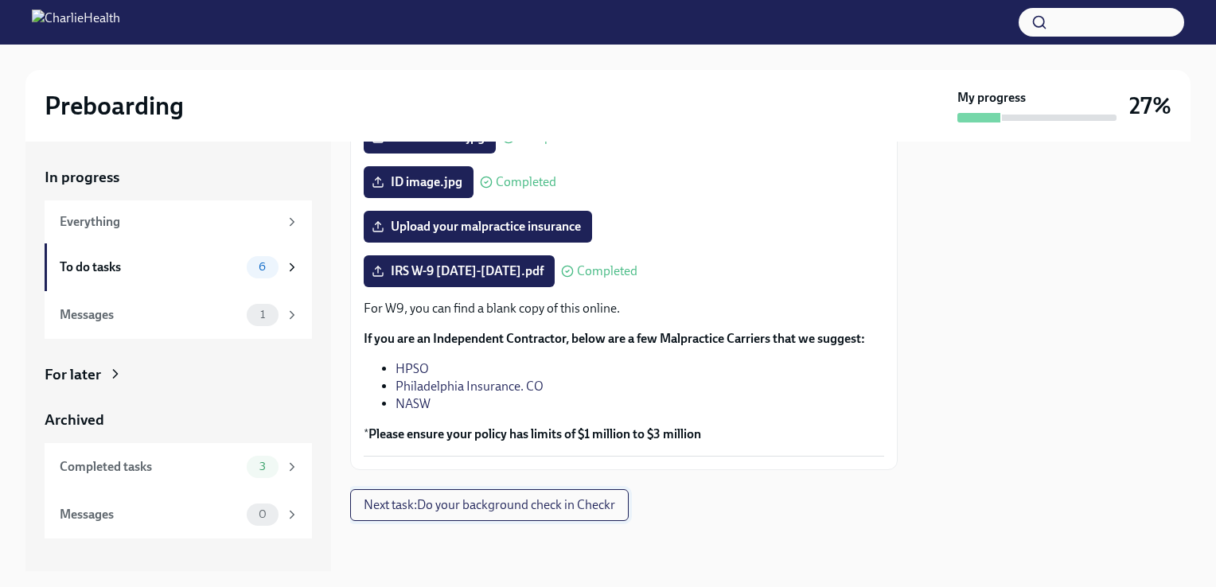
click at [590, 511] on span "Next task : Do your background check in Checkr" at bounding box center [489, 505] width 251 height 16
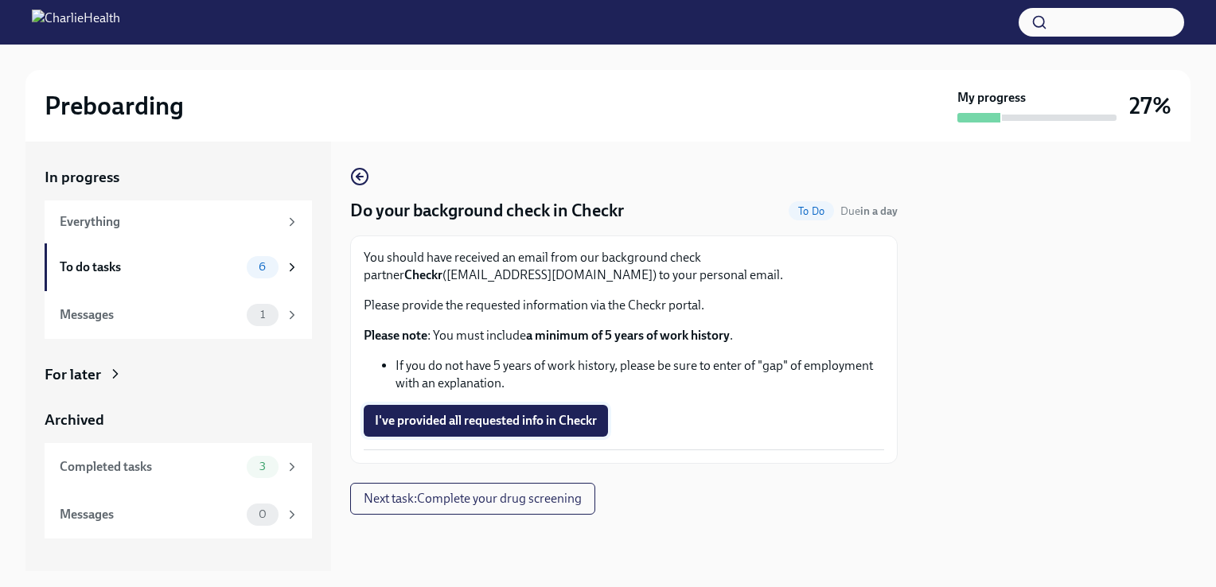
click at [582, 418] on span "I've provided all requested info in Checkr" at bounding box center [486, 421] width 222 height 16
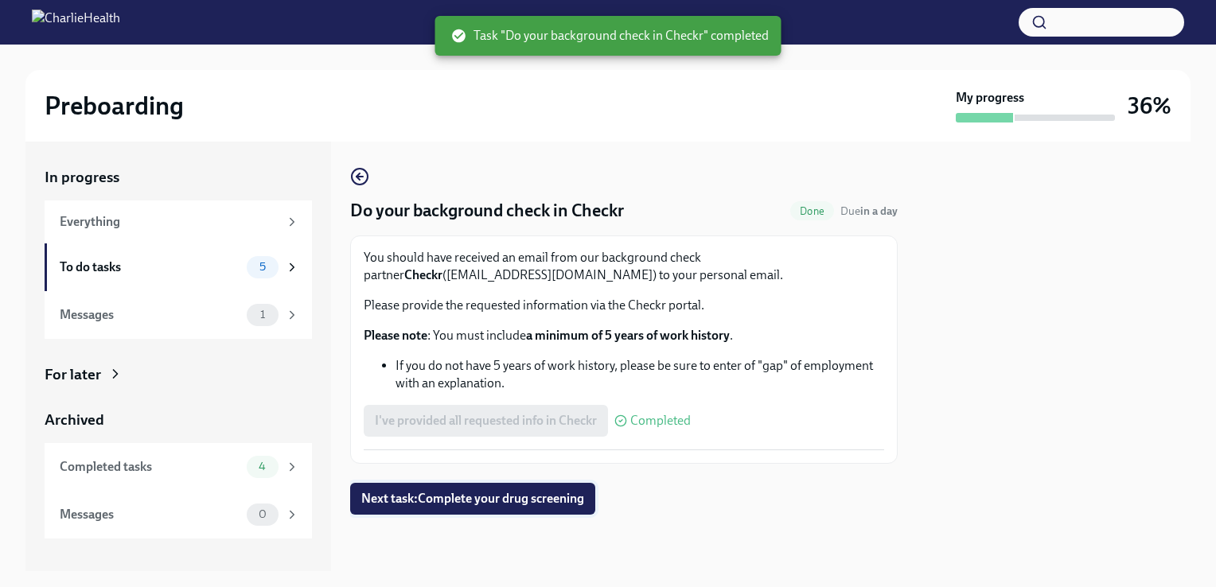
click at [578, 497] on span "Next task : Complete your drug screening" at bounding box center [472, 499] width 223 height 16
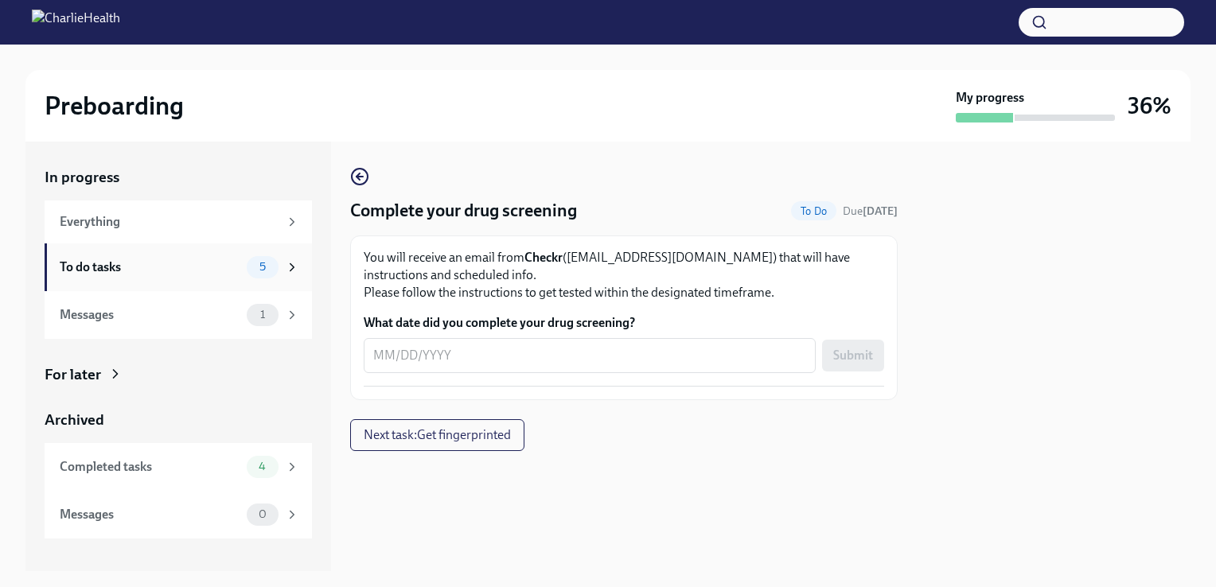
click at [156, 272] on div "To do tasks" at bounding box center [150, 268] width 181 height 18
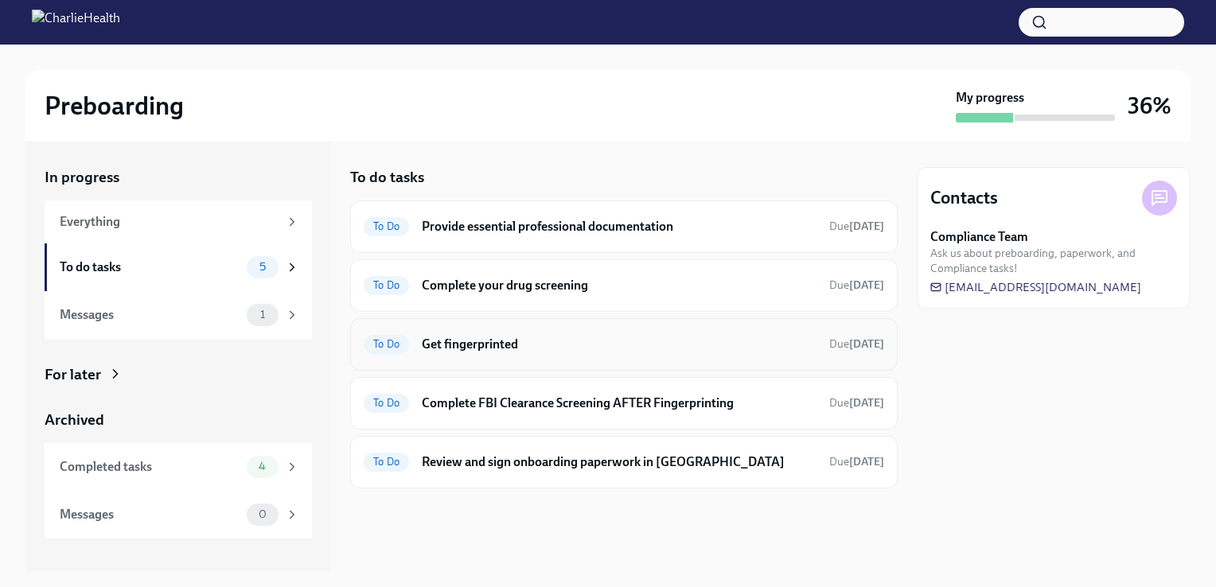
click at [471, 341] on h6 "Get fingerprinted" at bounding box center [619, 345] width 395 height 18
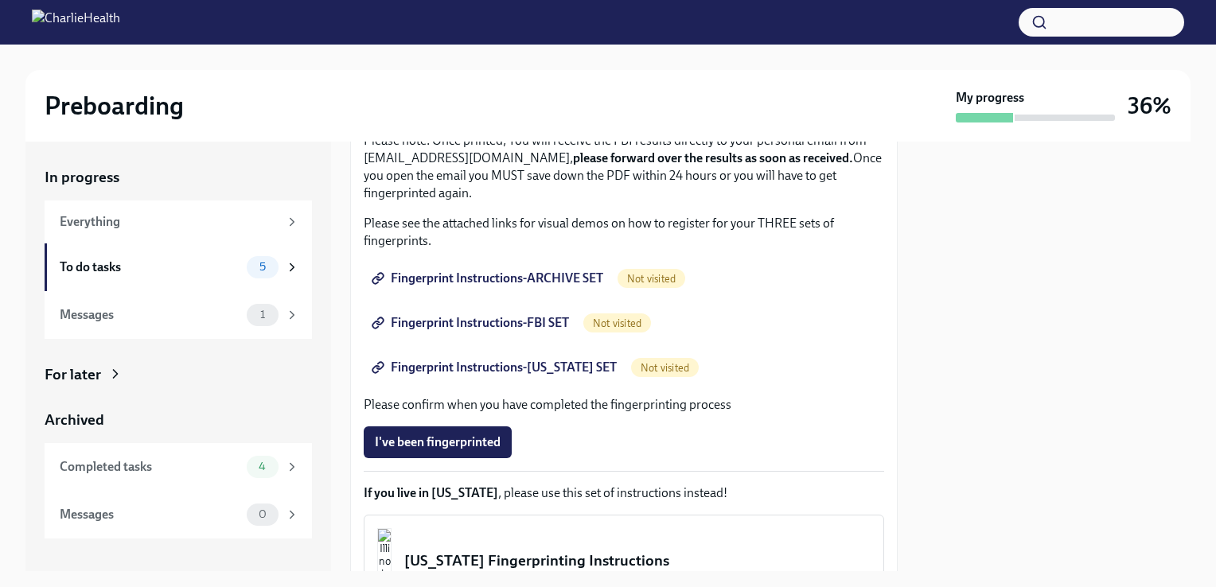
scroll to position [215, 0]
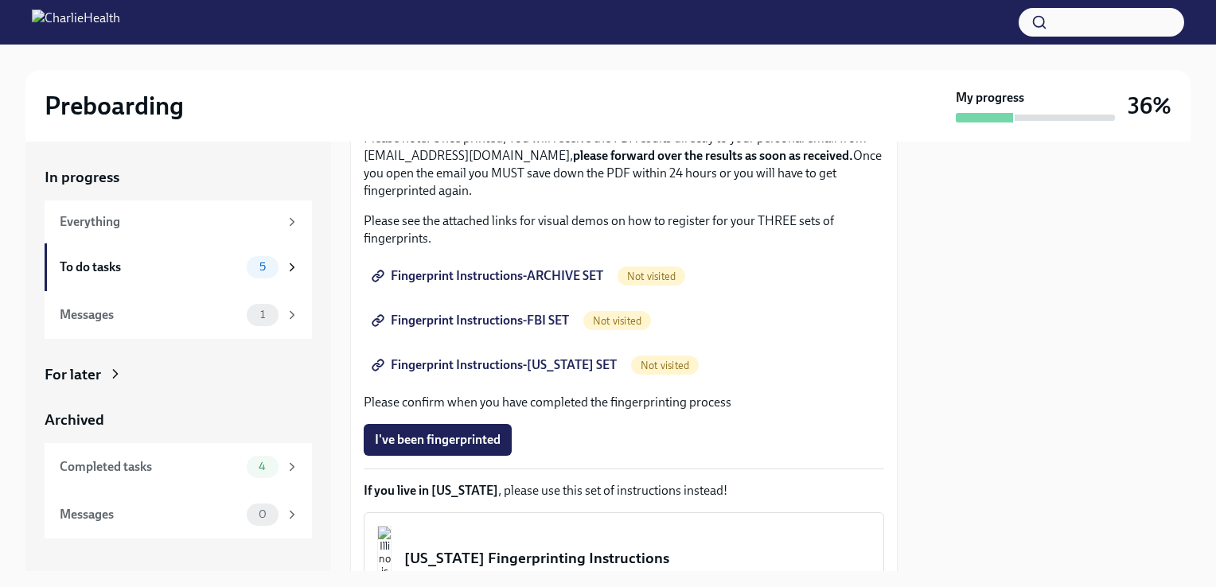
click at [589, 274] on span "Fingerprint Instructions-ARCHIVE SET" at bounding box center [489, 276] width 228 height 16
click at [538, 315] on span "Fingerprint Instructions-FBI SET" at bounding box center [472, 321] width 194 height 16
click at [548, 363] on span "Fingerprint Instructions-[US_STATE] SET" at bounding box center [496, 365] width 242 height 16
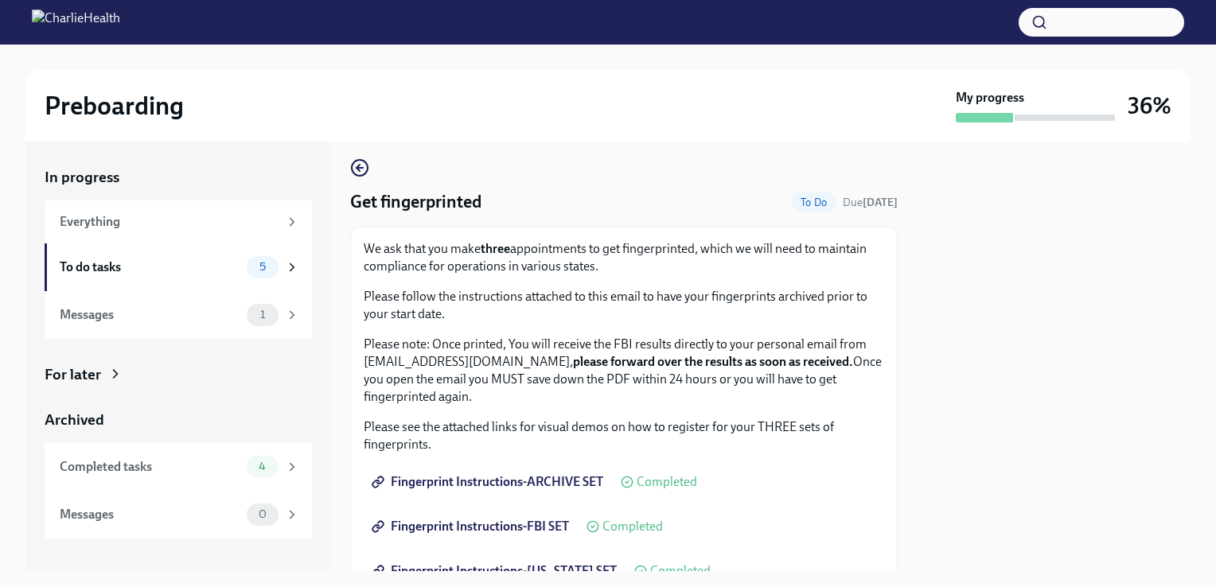
scroll to position [0, 0]
